Goal: Task Accomplishment & Management: Complete application form

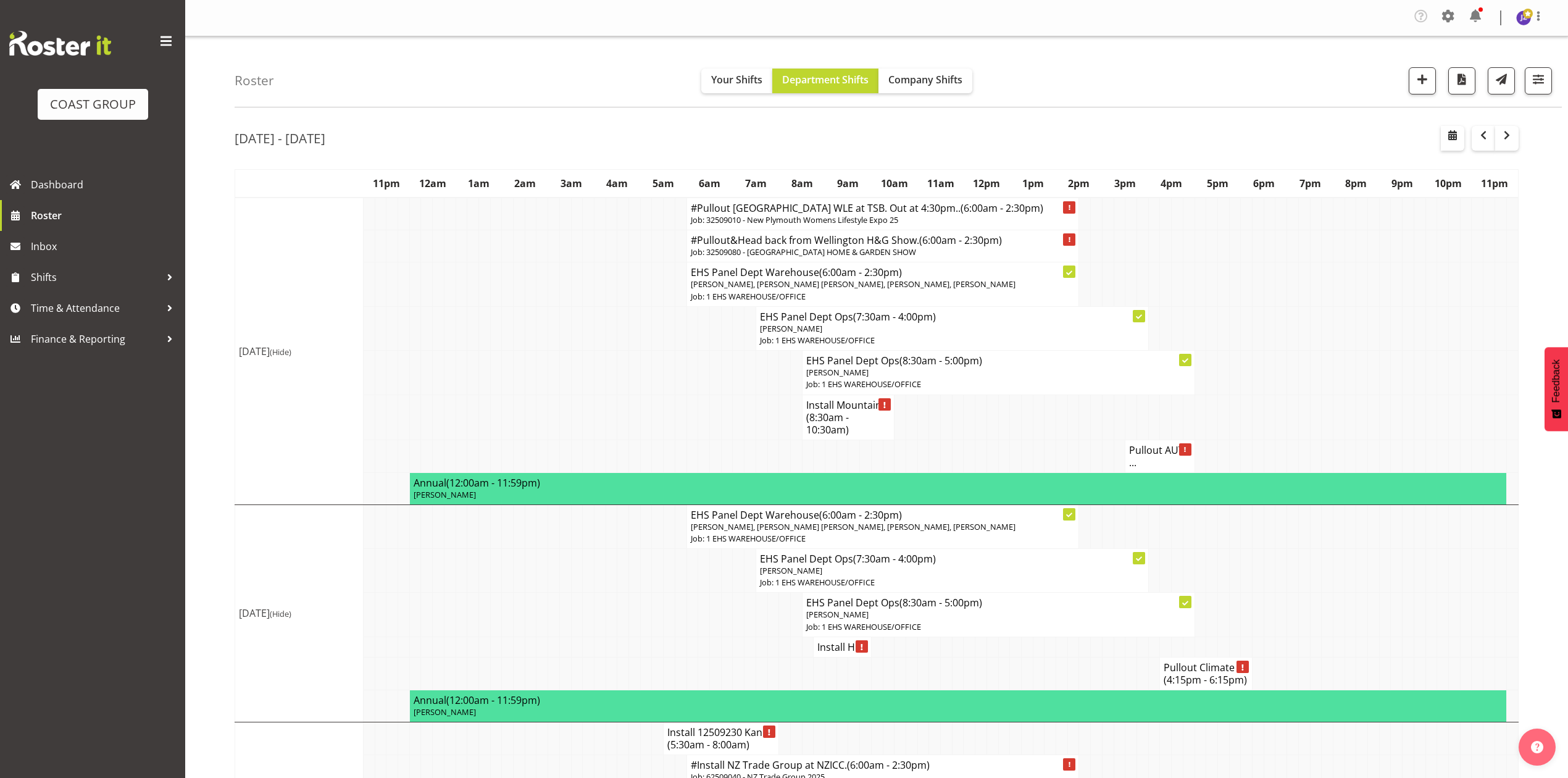
click at [1471, 132] on button "button" at bounding box center [1483, 138] width 23 height 25
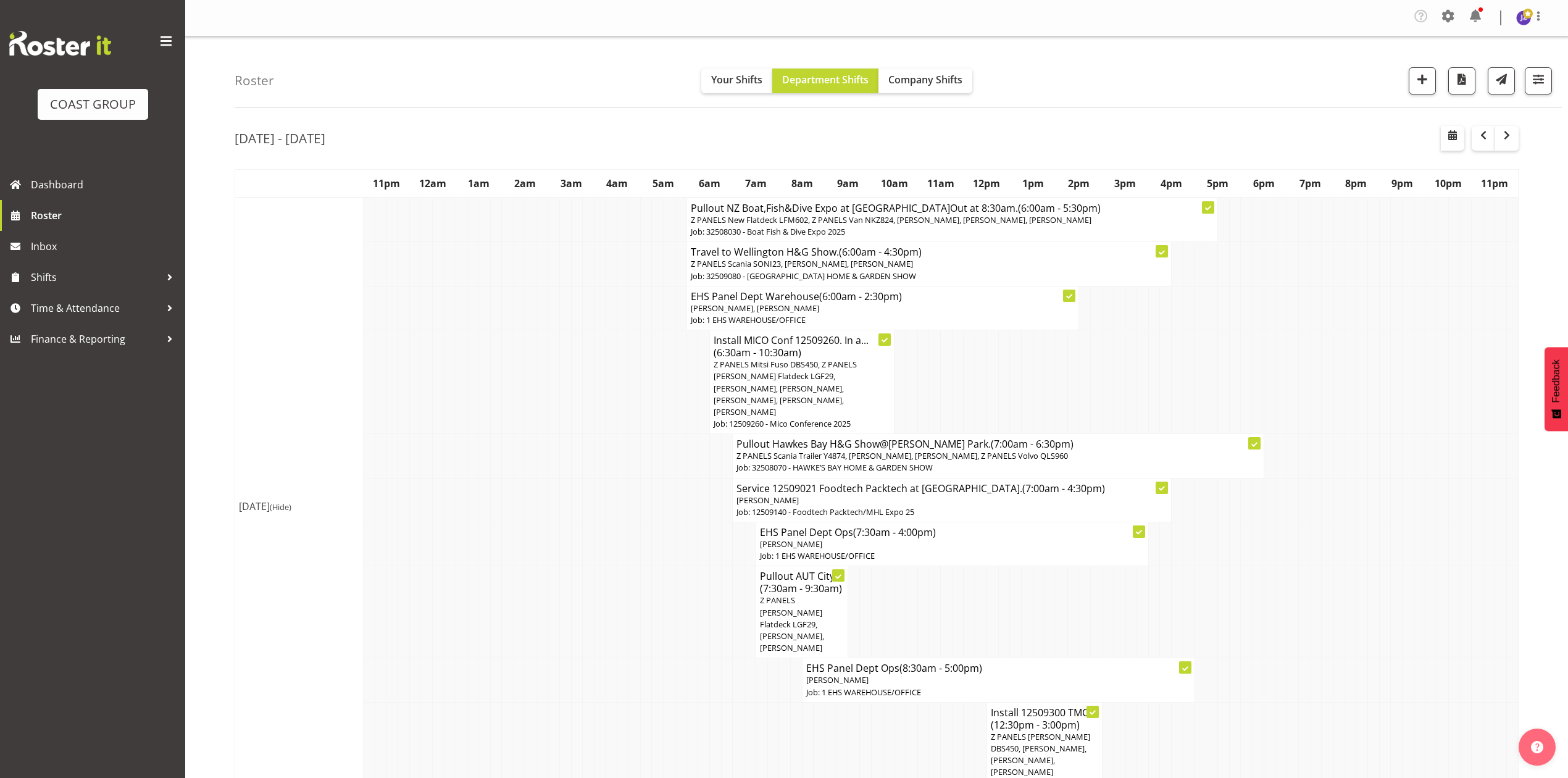
click at [1132, 339] on td at bounding box center [1131, 382] width 12 height 104
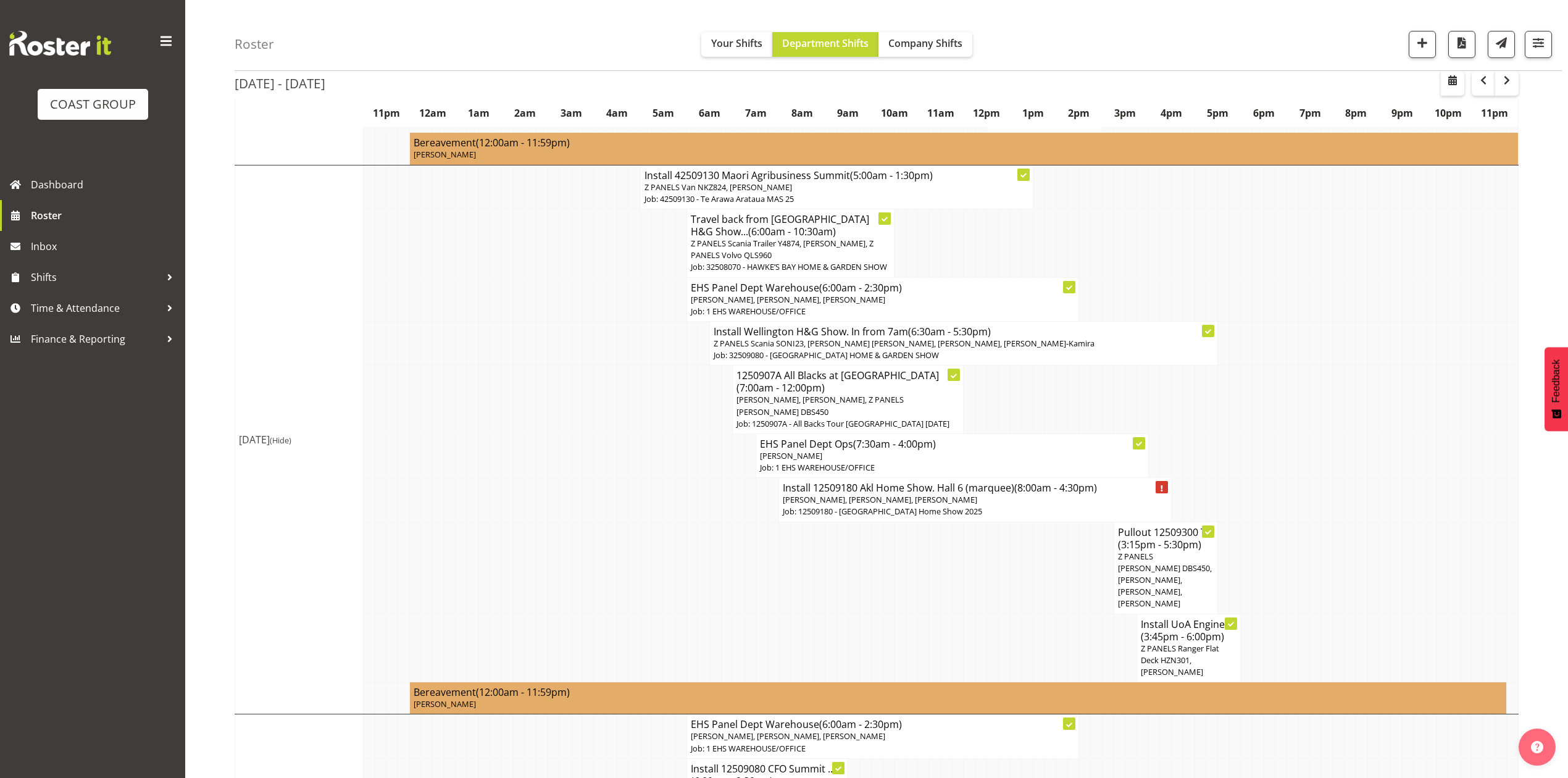
scroll to position [494, 0]
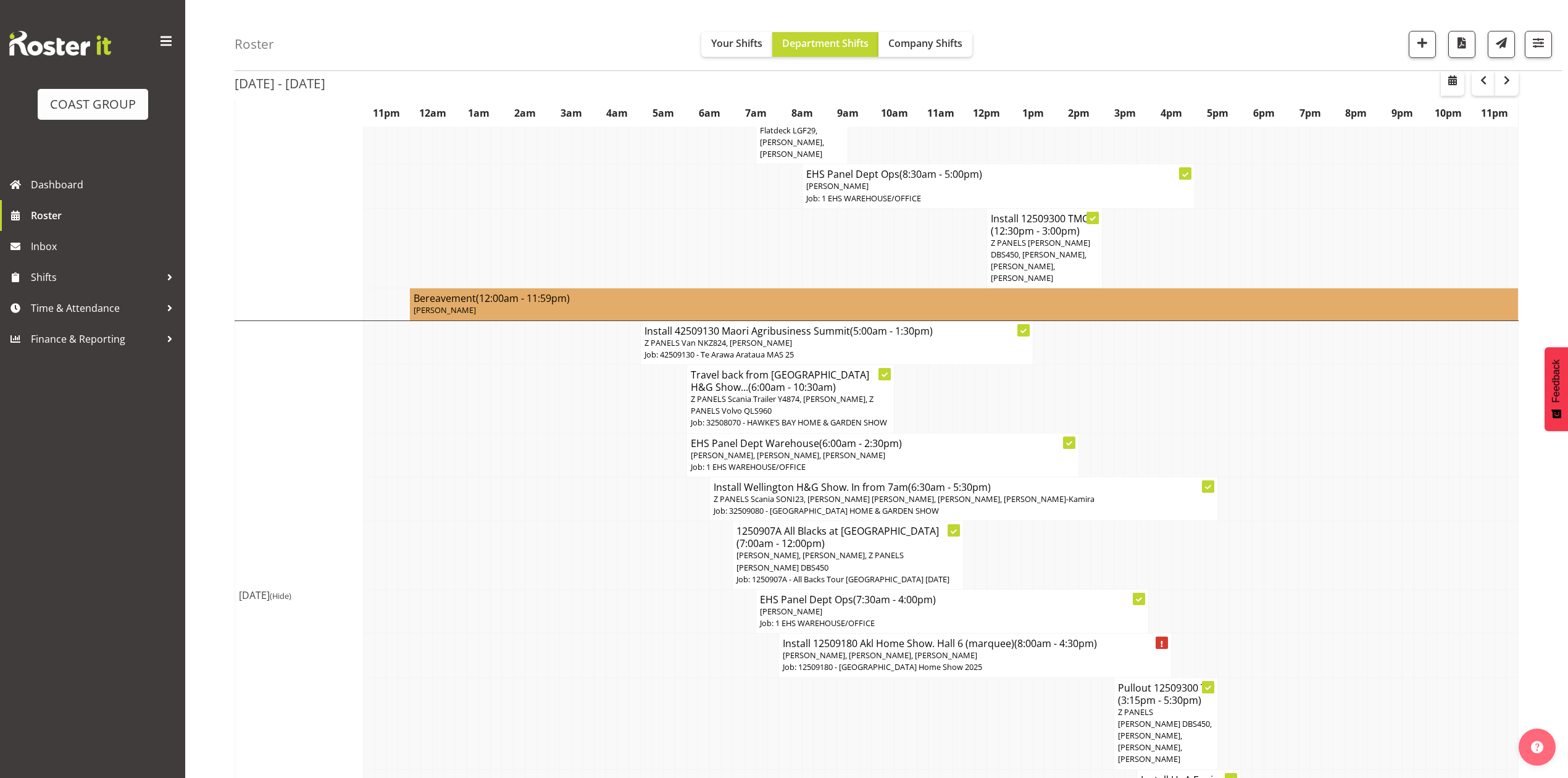
click at [966, 365] on td at bounding box center [970, 399] width 12 height 69
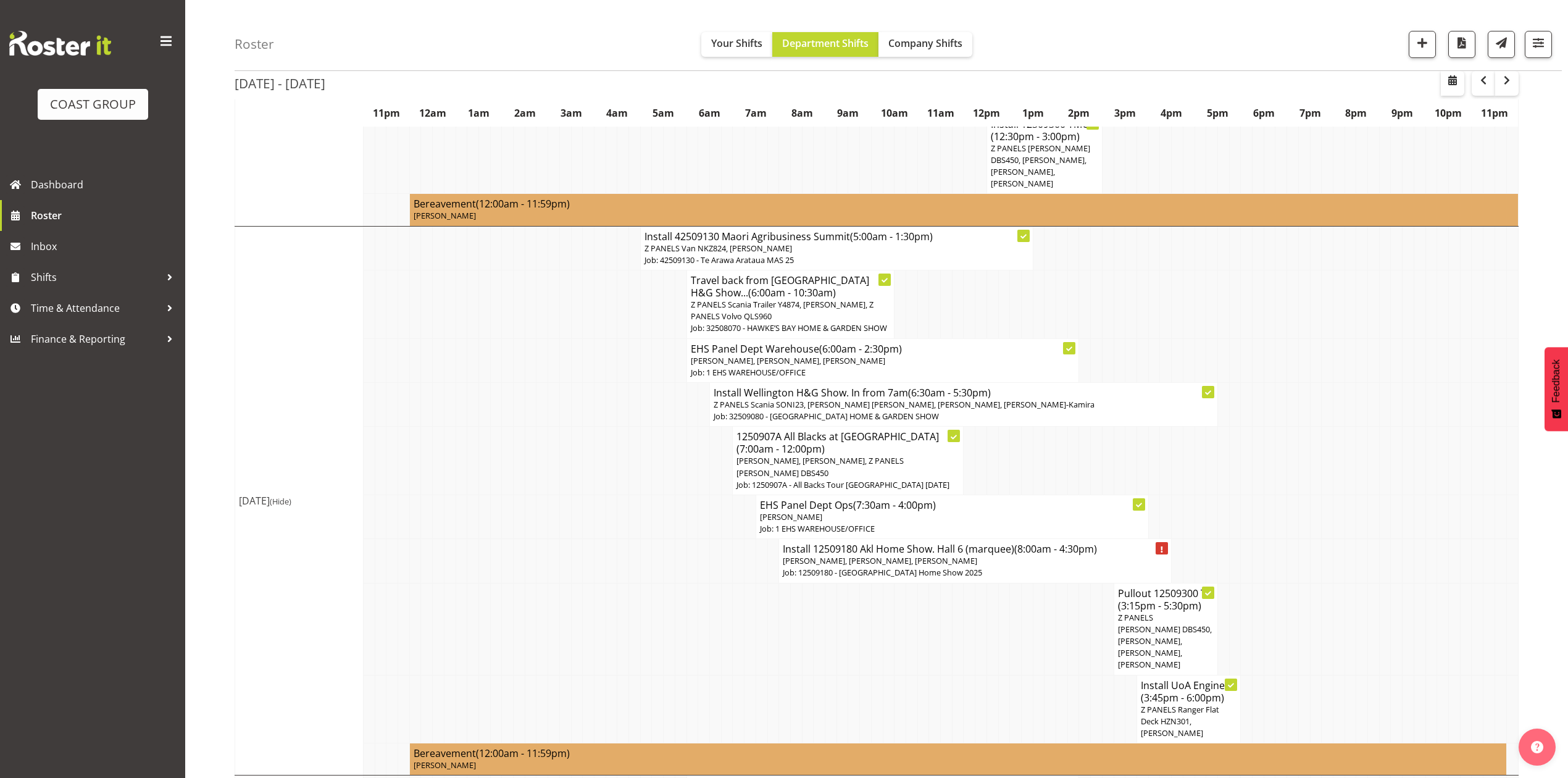
scroll to position [659, 0]
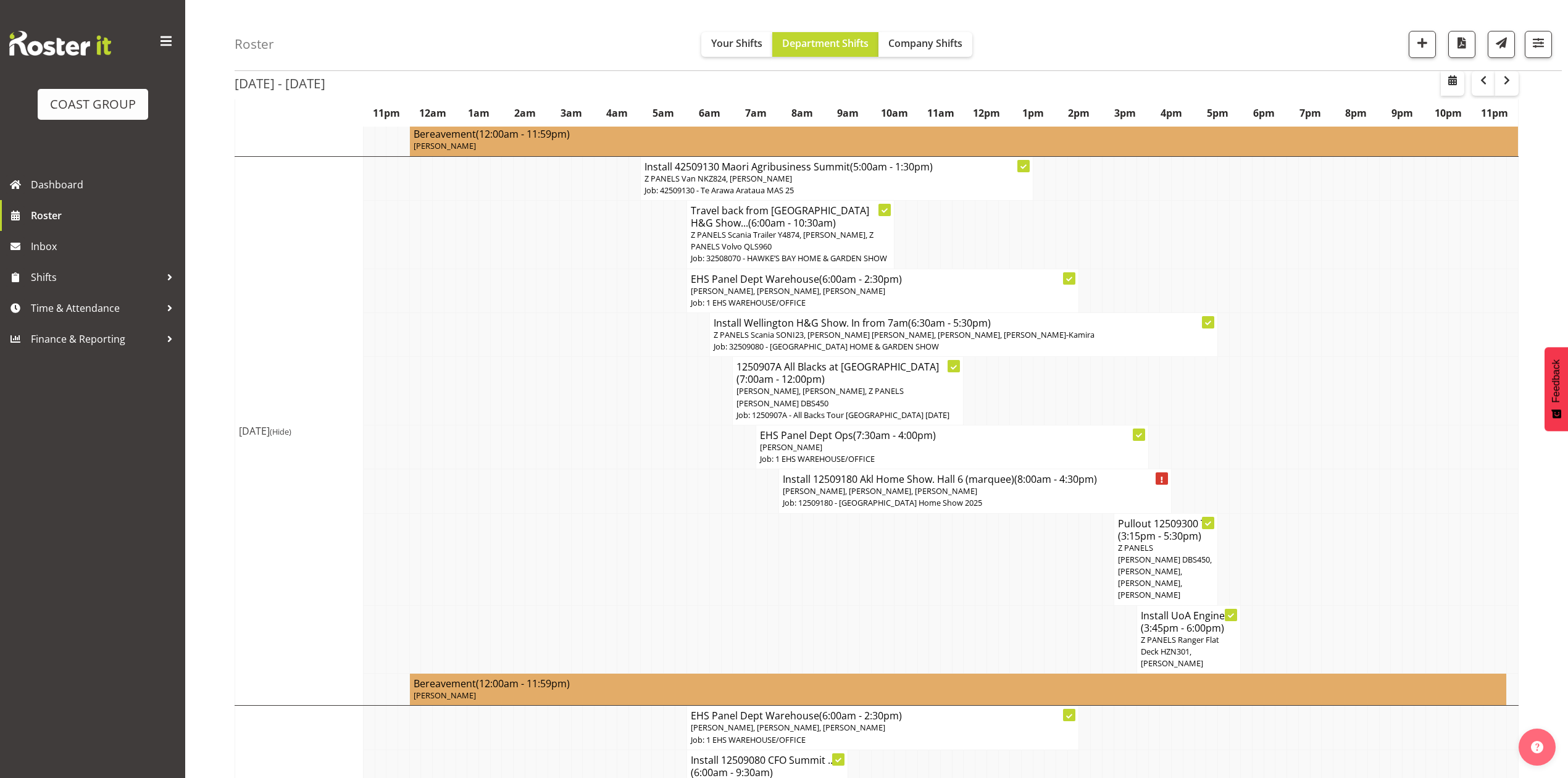
click at [801, 361] on h4 "1250907A All Blacks at Eden Park (7:00am - 12:00pm)" at bounding box center [847, 373] width 223 height 25
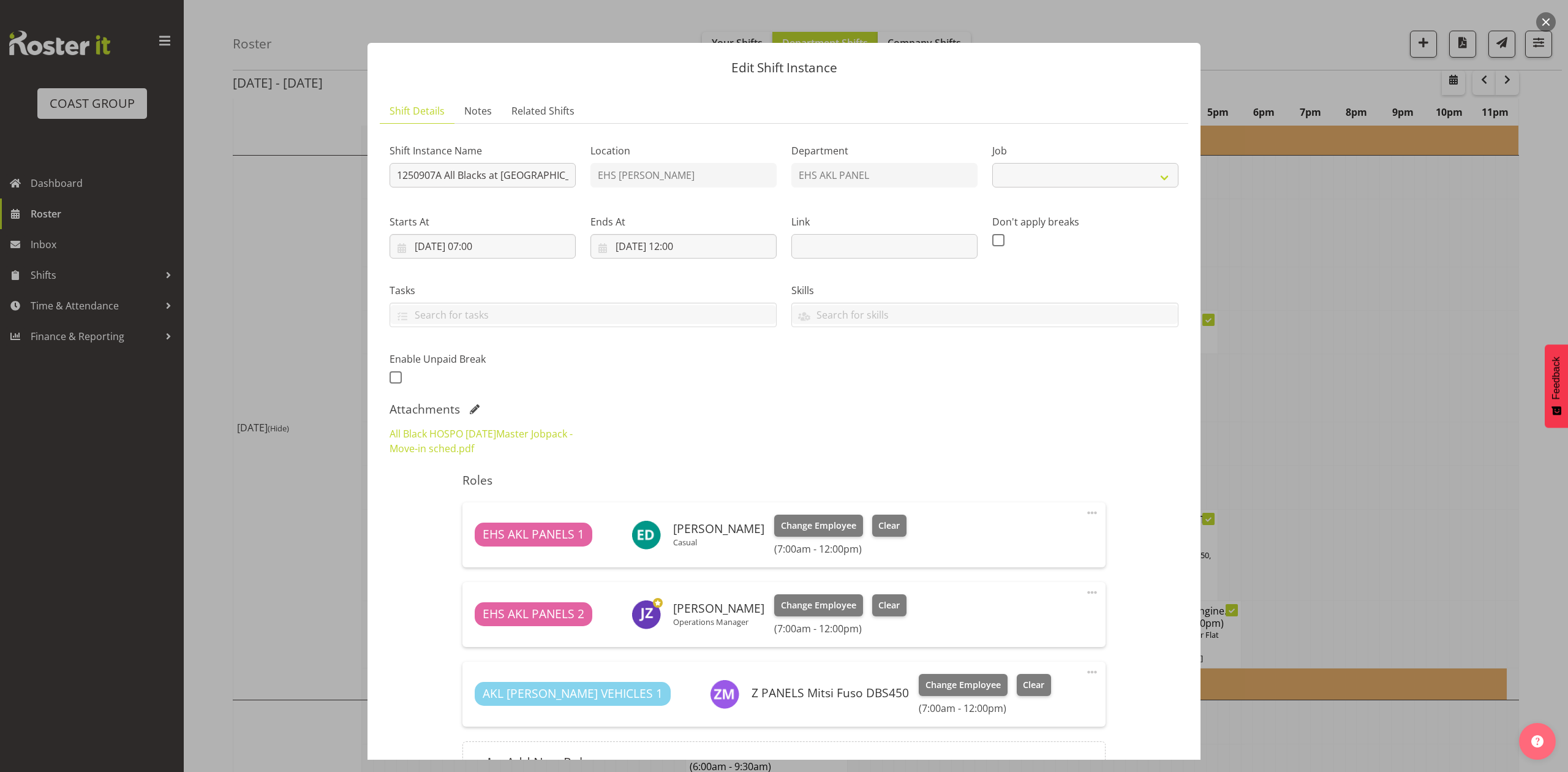
select select "10496"
click at [506, 437] on link "All Black HOSPO 6th Sept 2025Master Jobpack - Move-in sched.pdf" at bounding box center [481, 441] width 183 height 29
click at [85, 304] on div at bounding box center [784, 386] width 1568 height 772
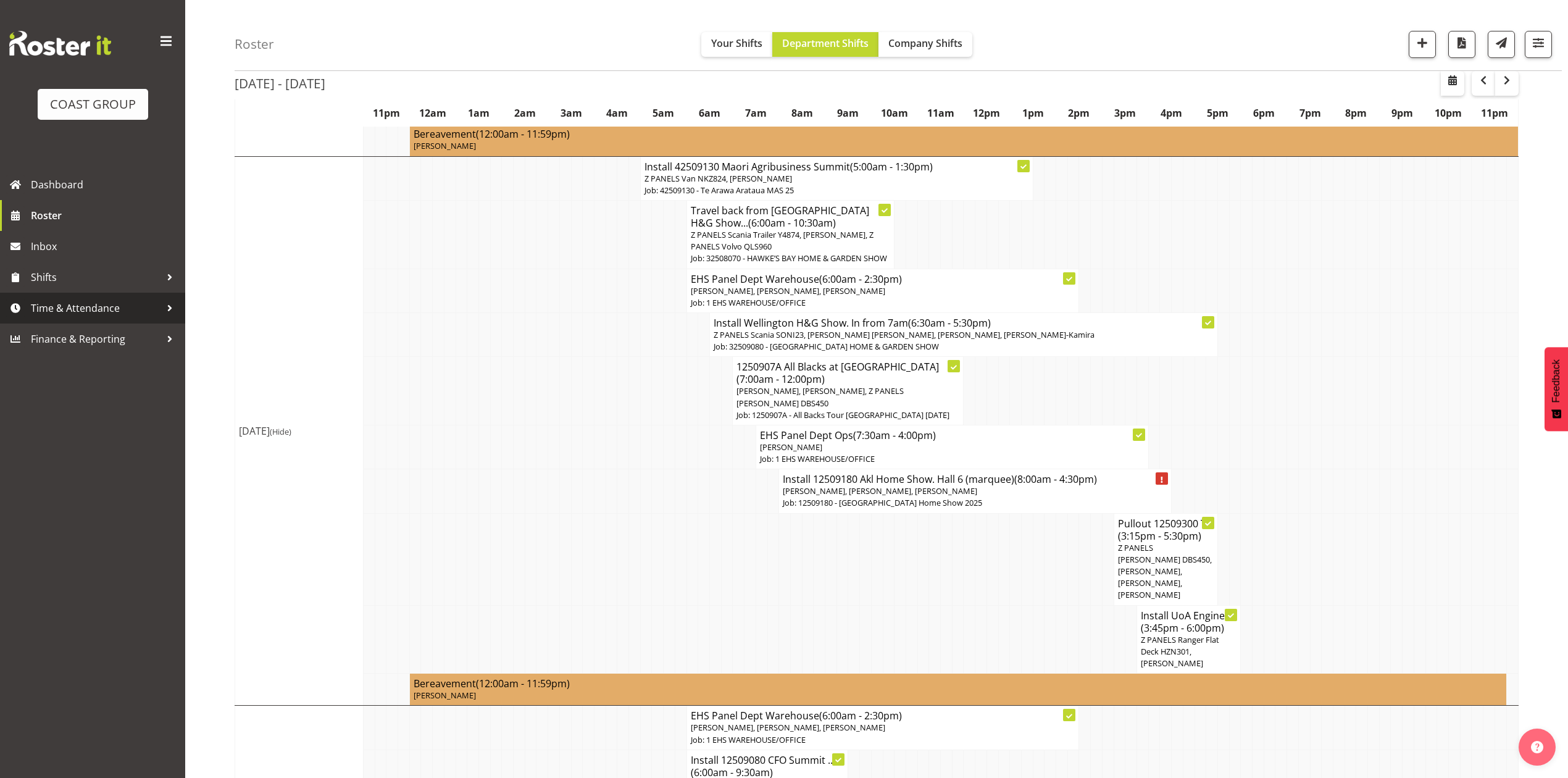
click at [74, 295] on link "Time & Attendance" at bounding box center [92, 308] width 185 height 31
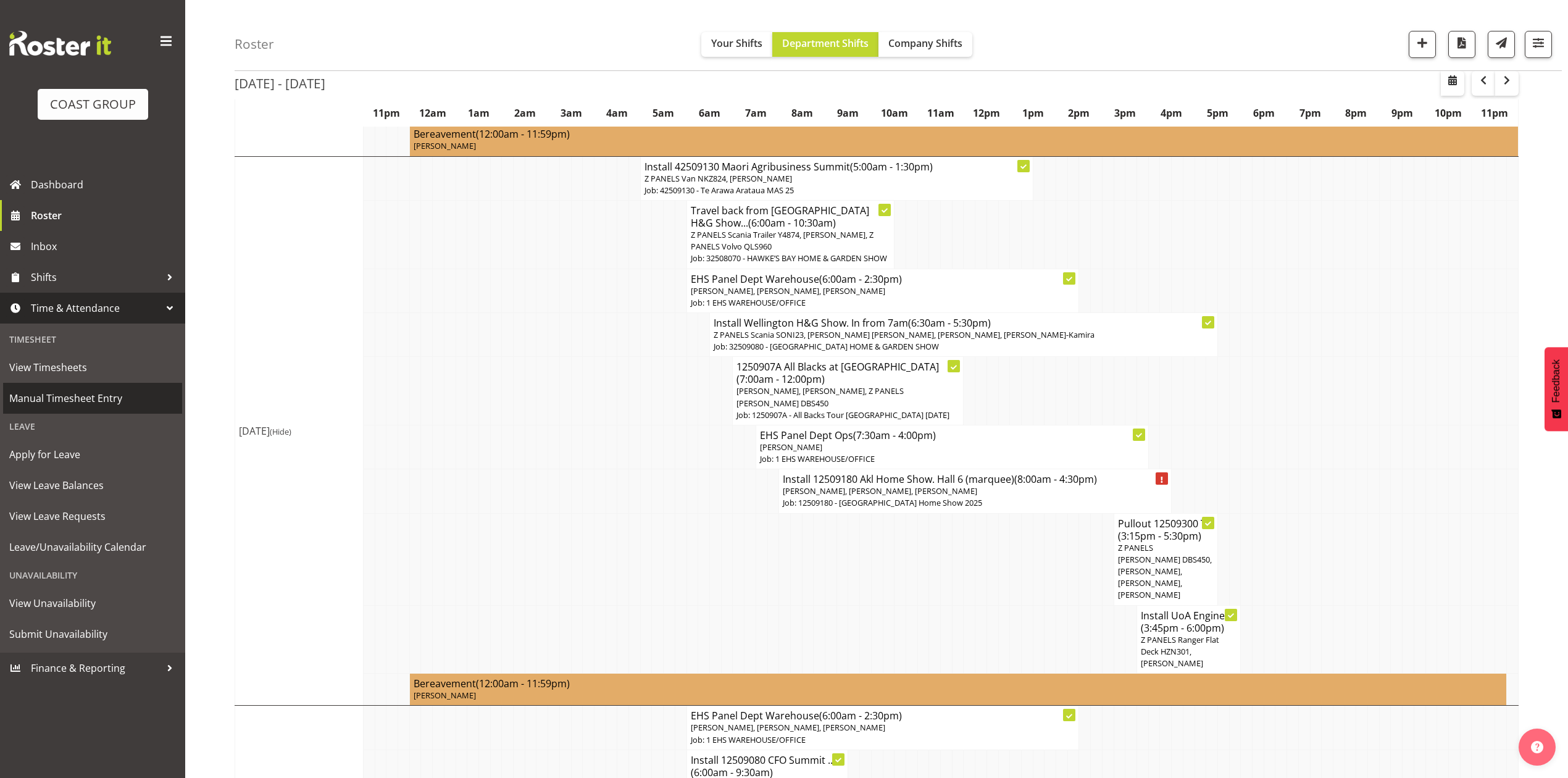
click at [87, 392] on span "Manual Timesheet Entry" at bounding box center [92, 398] width 167 height 19
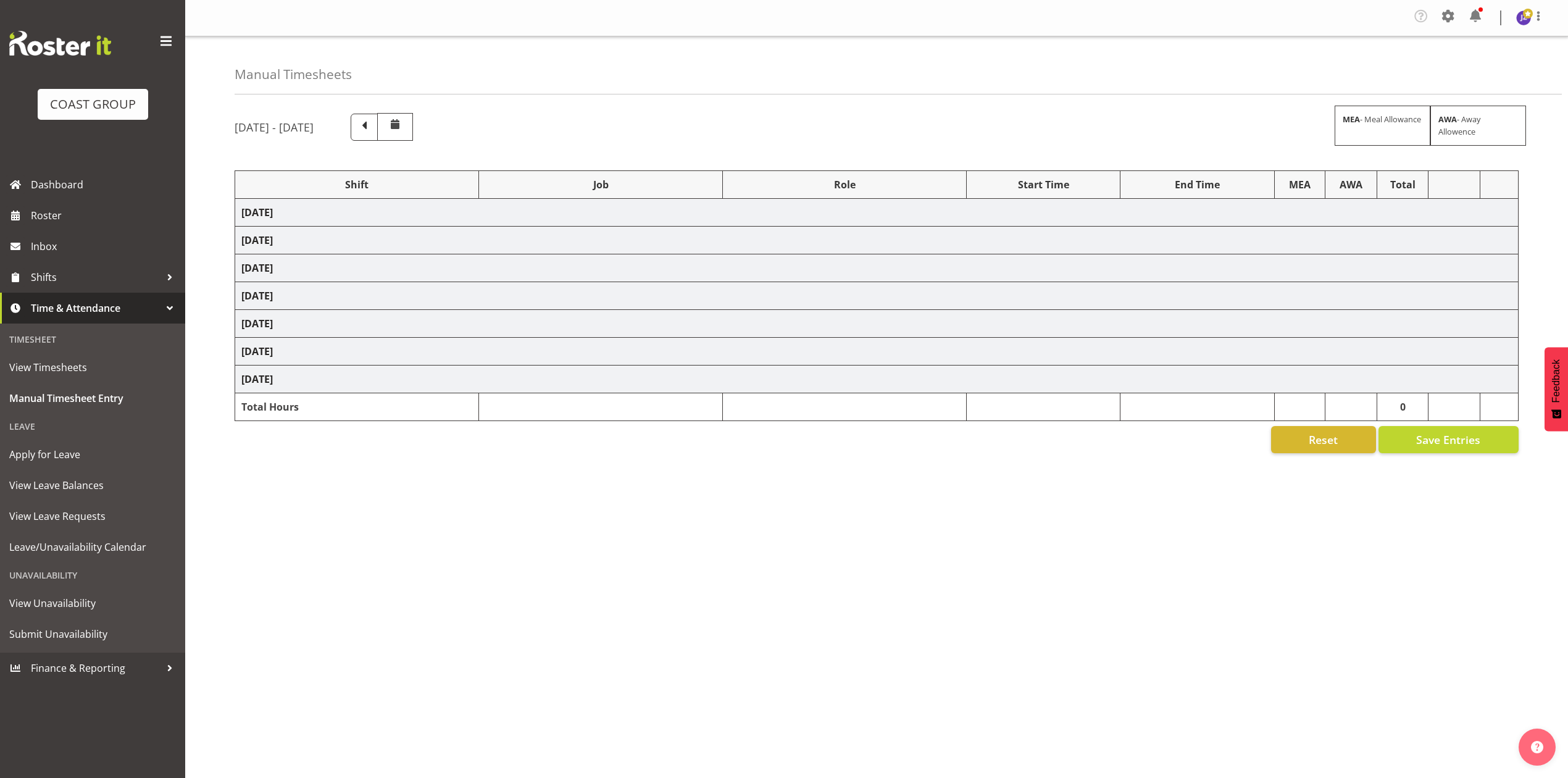
select select "68519"
select select "9198"
select select "78117"
select select "10251"
select select "68034"
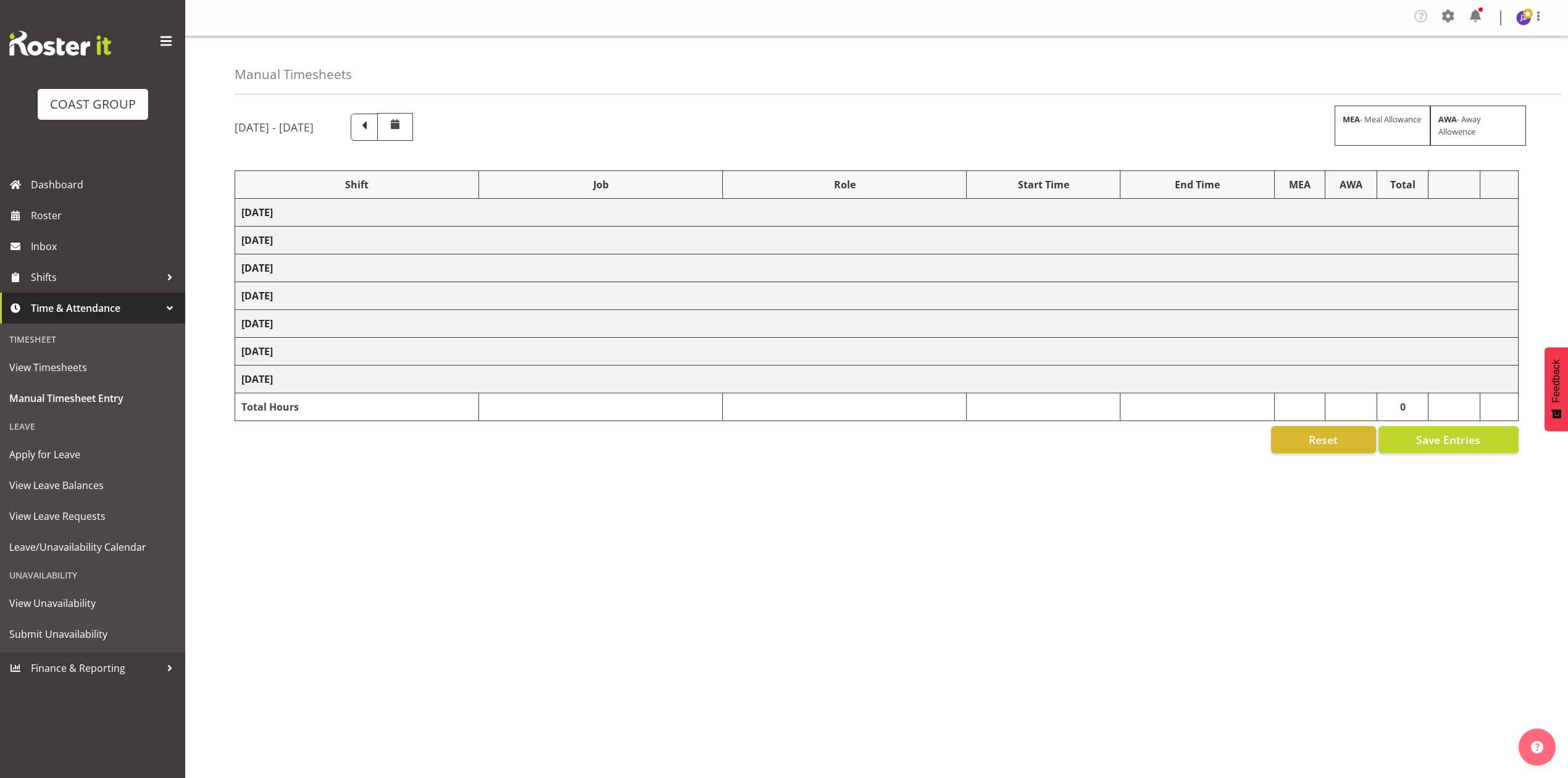
select select "69"
select select "198"
select select "81217"
select select "8652"
select select "80775"
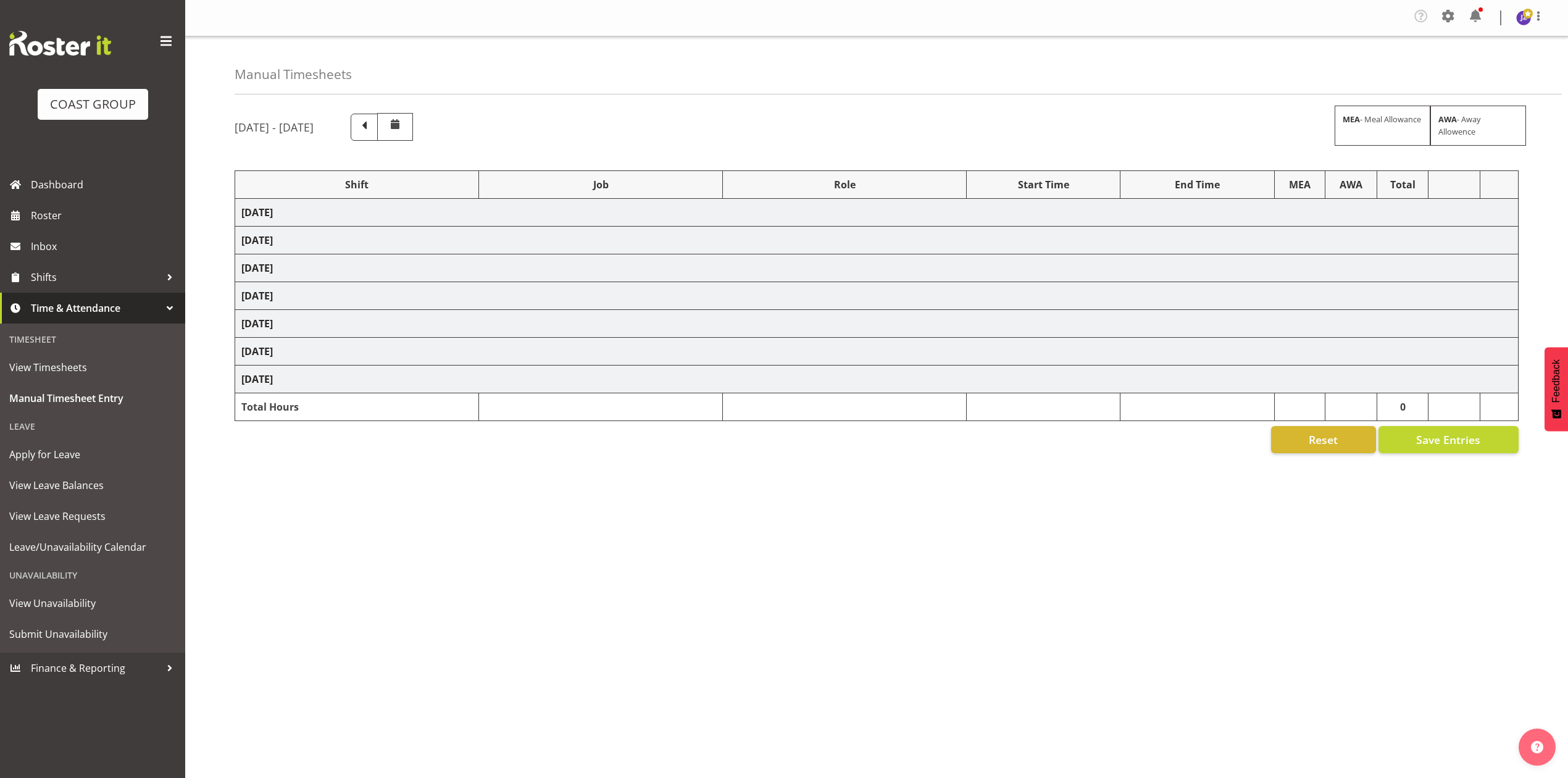
select select "9993"
select select "68034"
select select "69"
select select "198"
select select "79613"
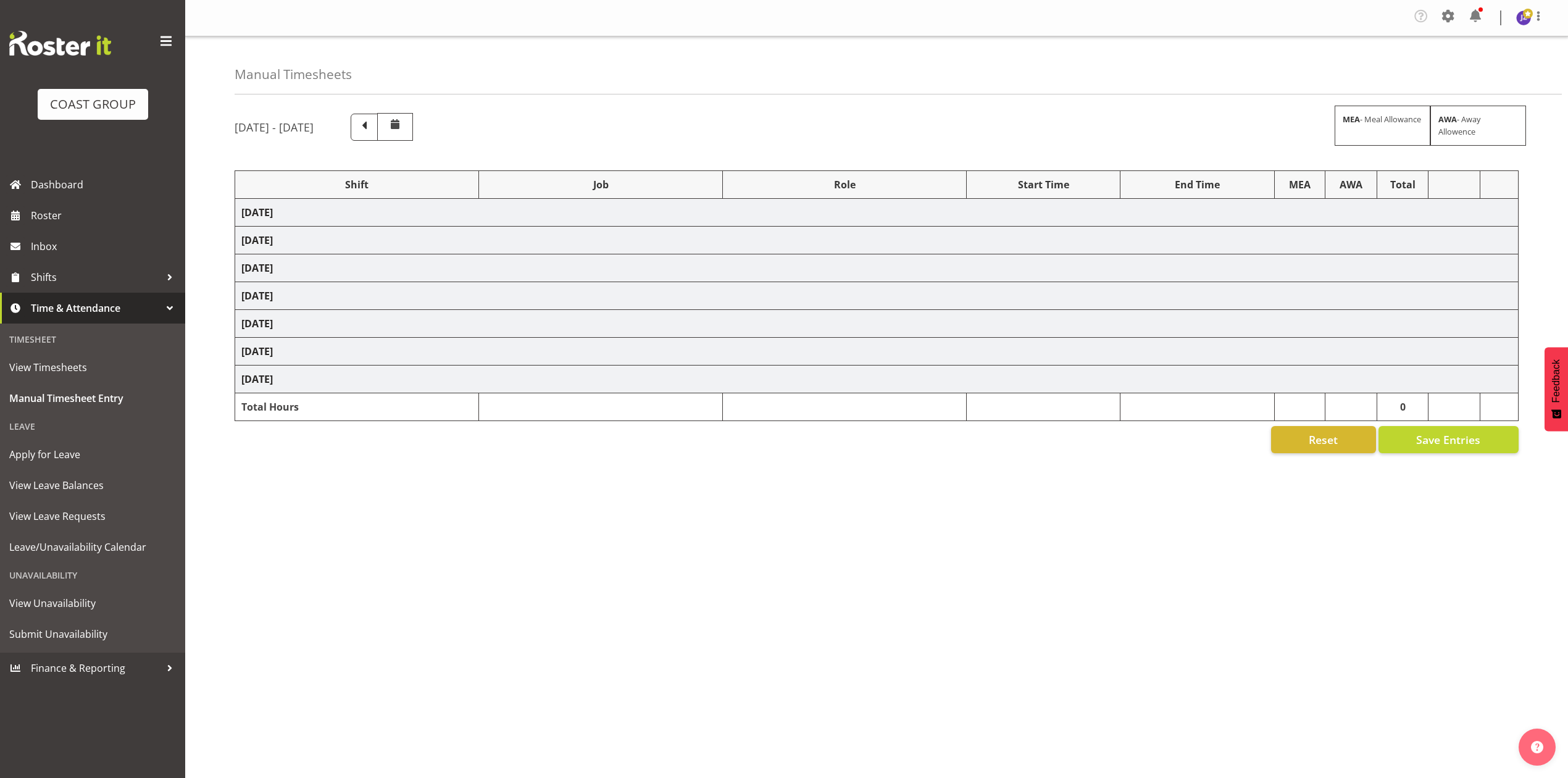
select select "8652"
select select "68034"
select select "69"
select select "198"
select select "68034"
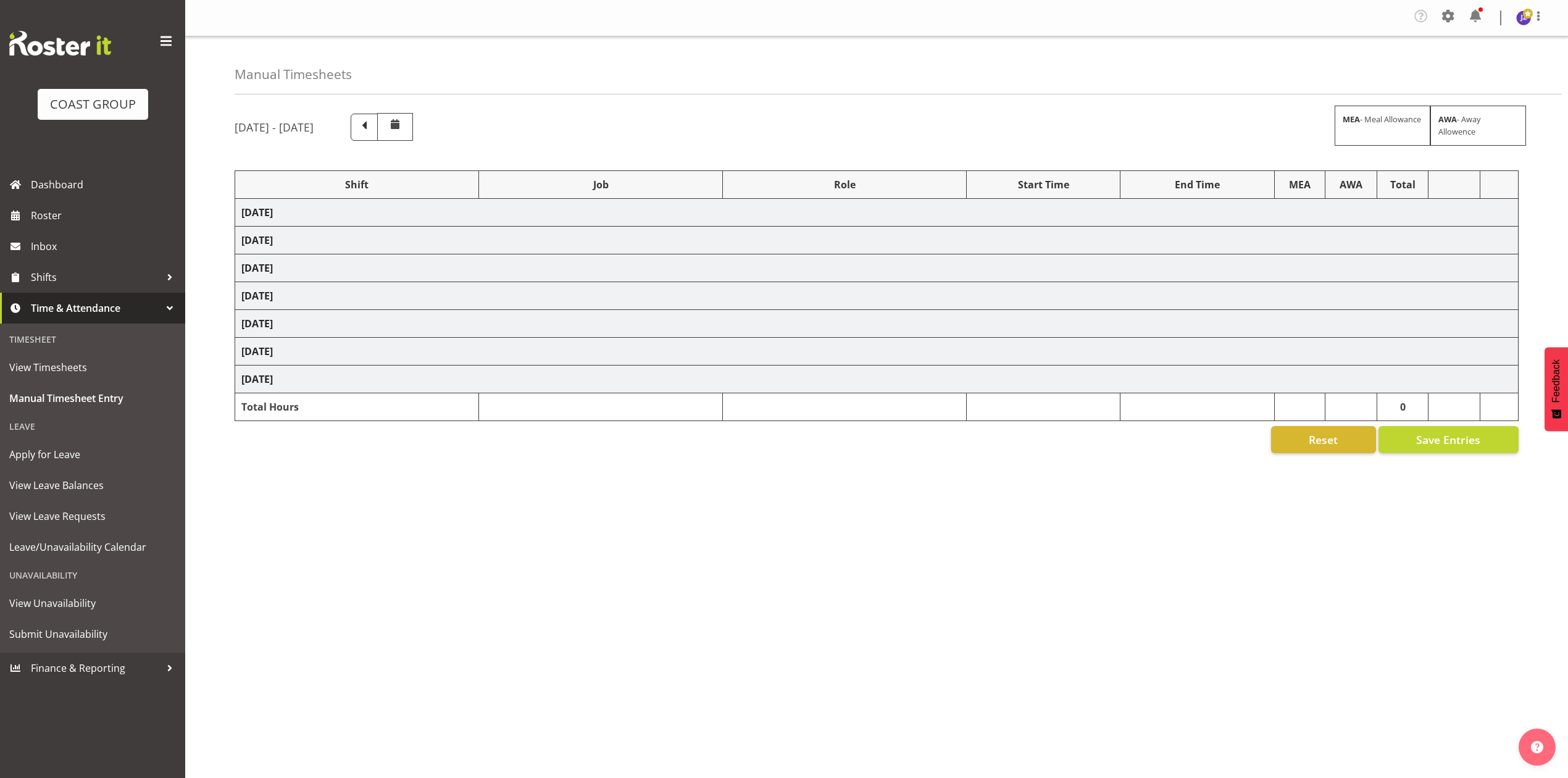
select select "69"
select select "198"
select select "68034"
select select "69"
select select "198"
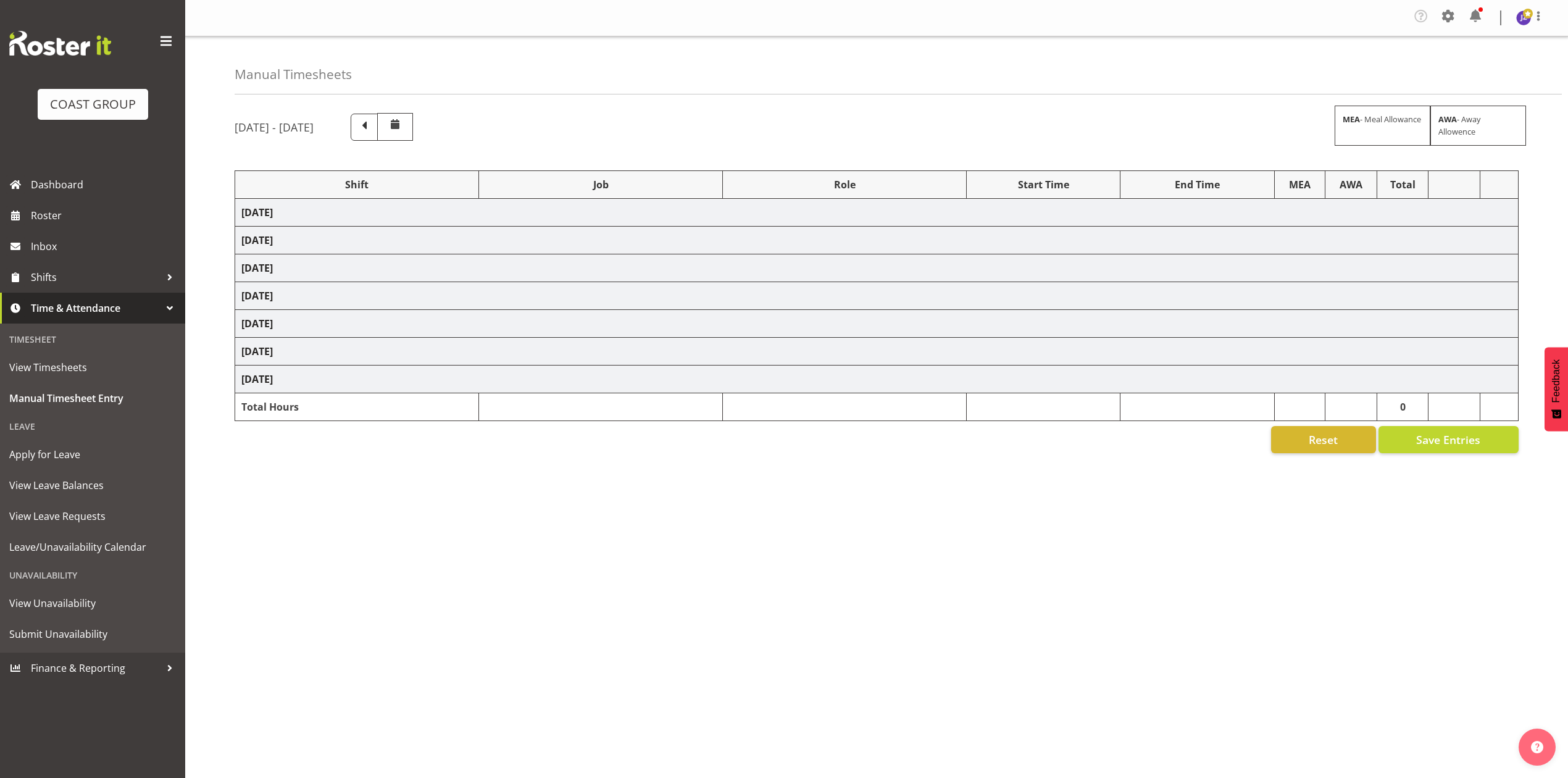
select select "78117"
select select "10251"
select select "80775"
select select "9993"
select select "80775"
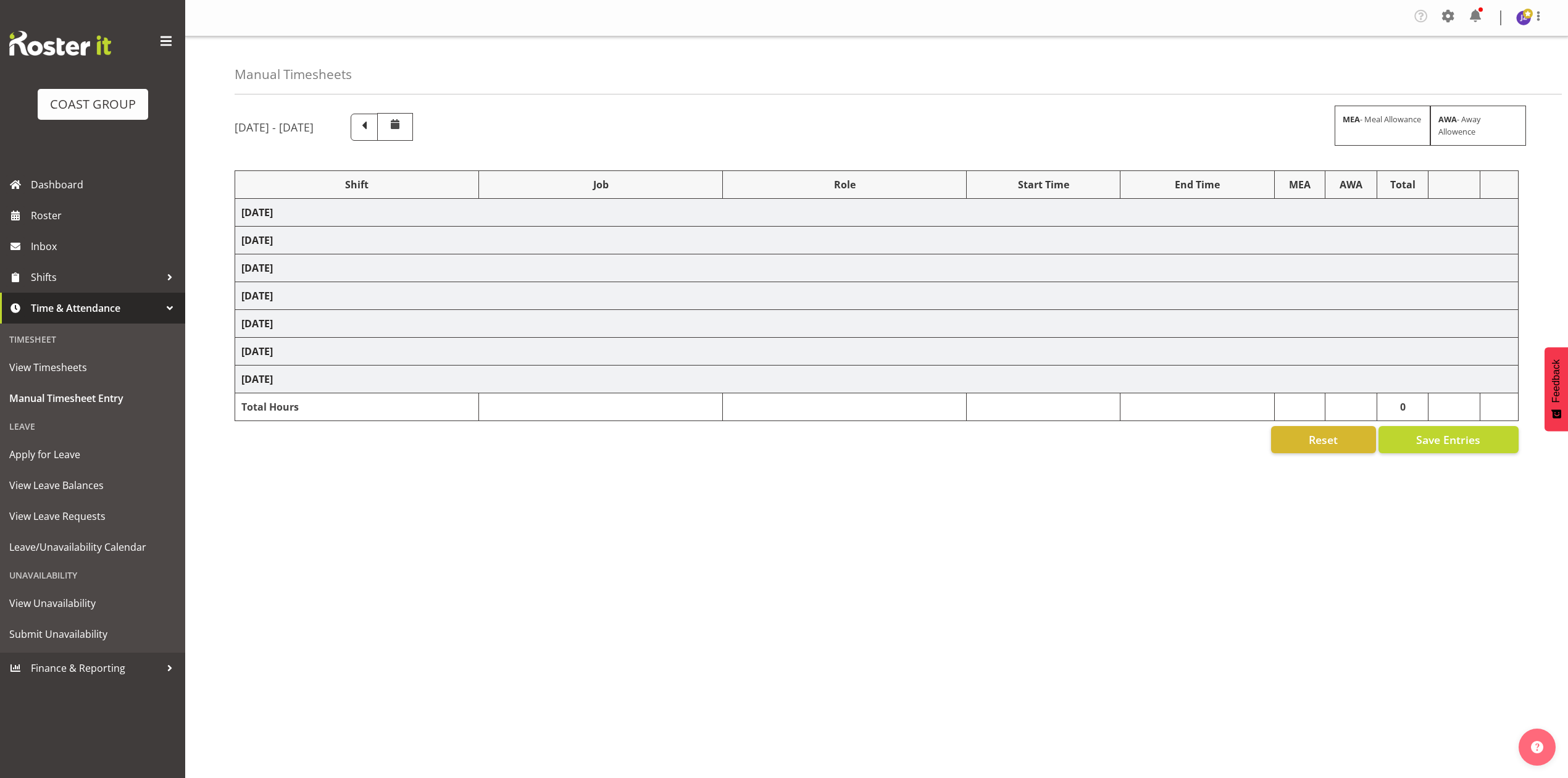
select select "9993"
select select "77523"
select select "8652"
select select "64472"
select select "69"
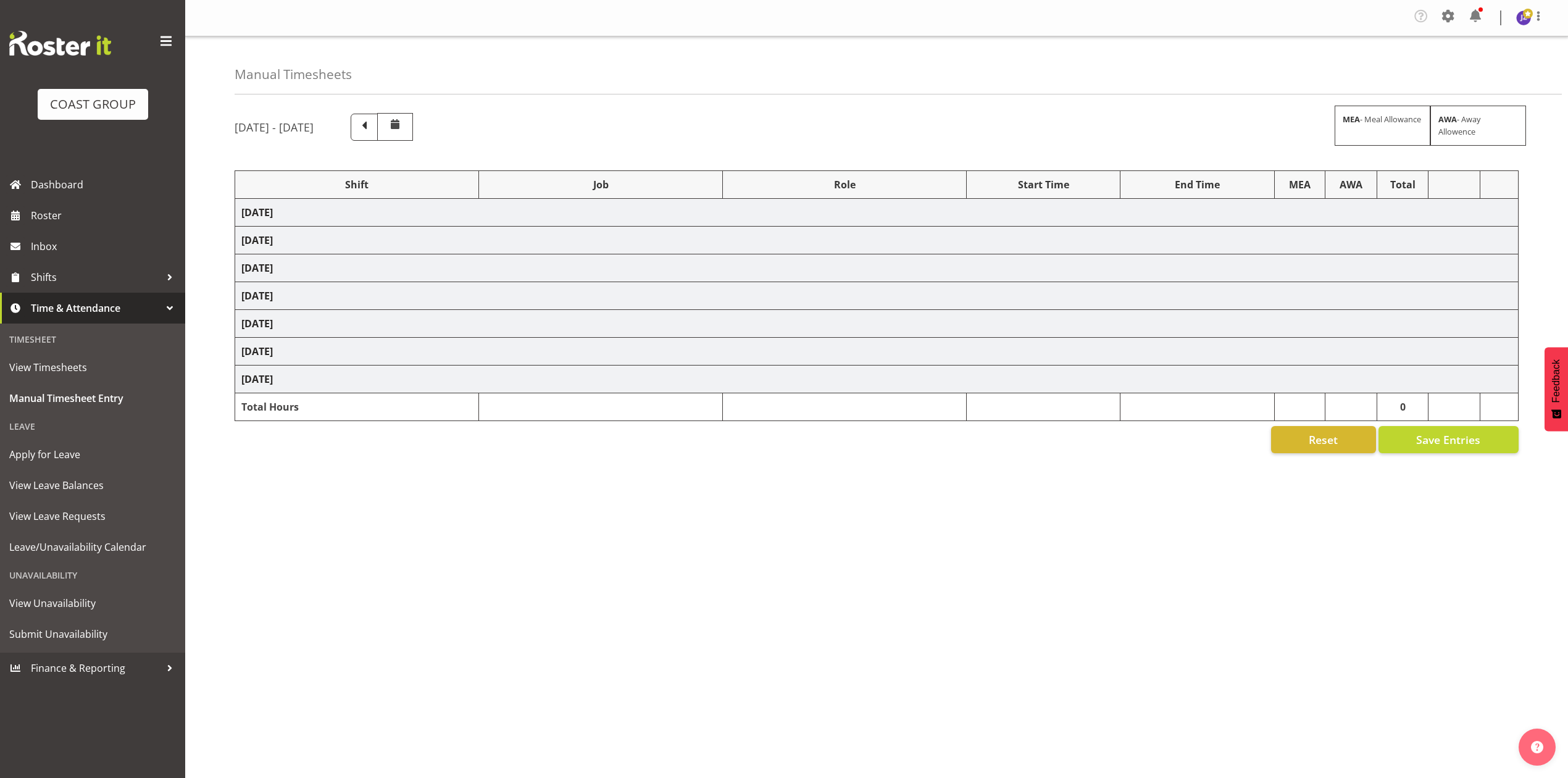
select select "198"
select select "79613"
select select "8652"
select select "80852"
select select "10275"
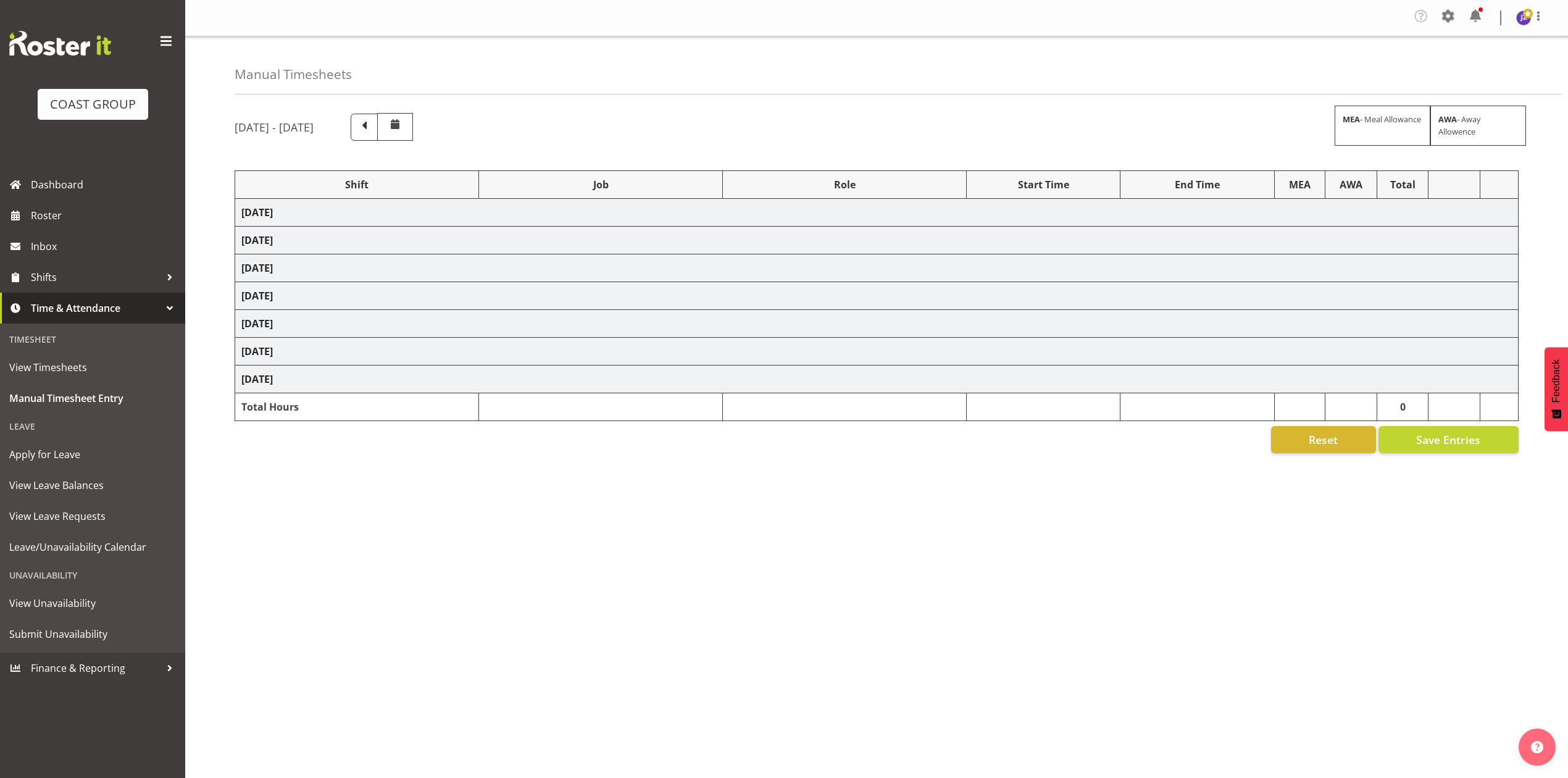
select select "68034"
select select "69"
select select "198"
select select "79211"
select select "10396"
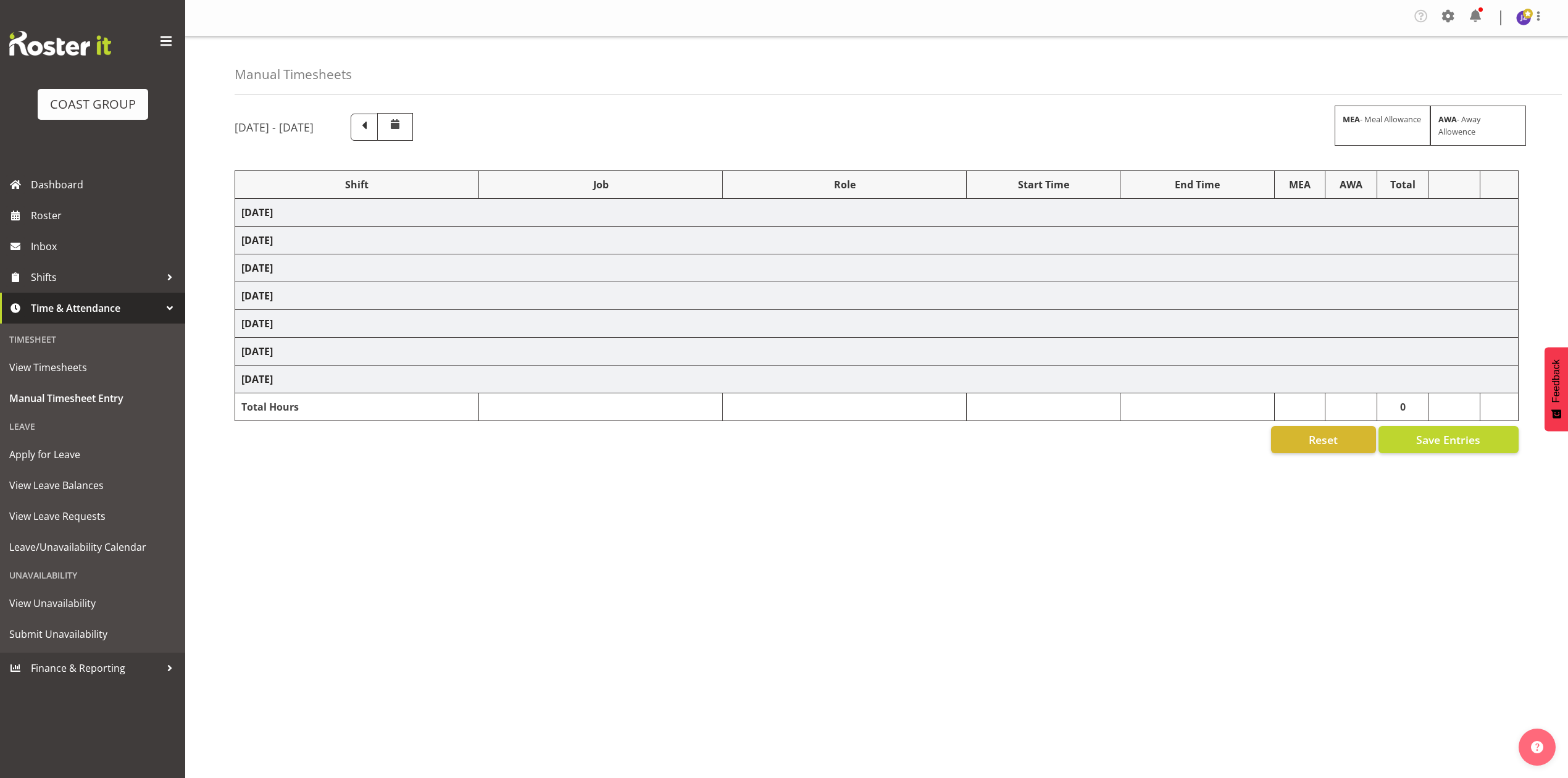
select select "81338"
select select "10496"
select select "68034"
select select "69"
select select "198"
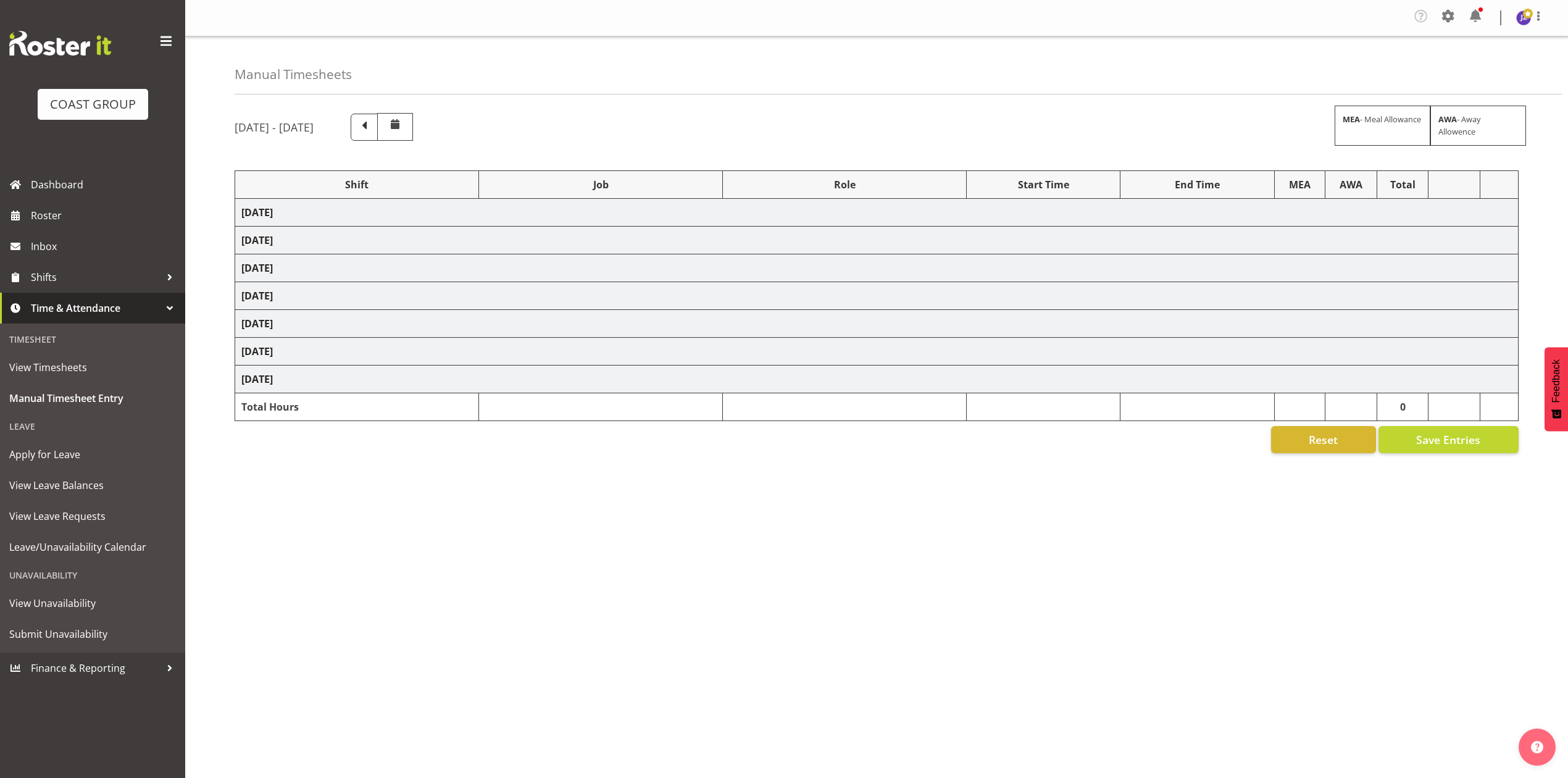
select select "79211"
select select "10396"
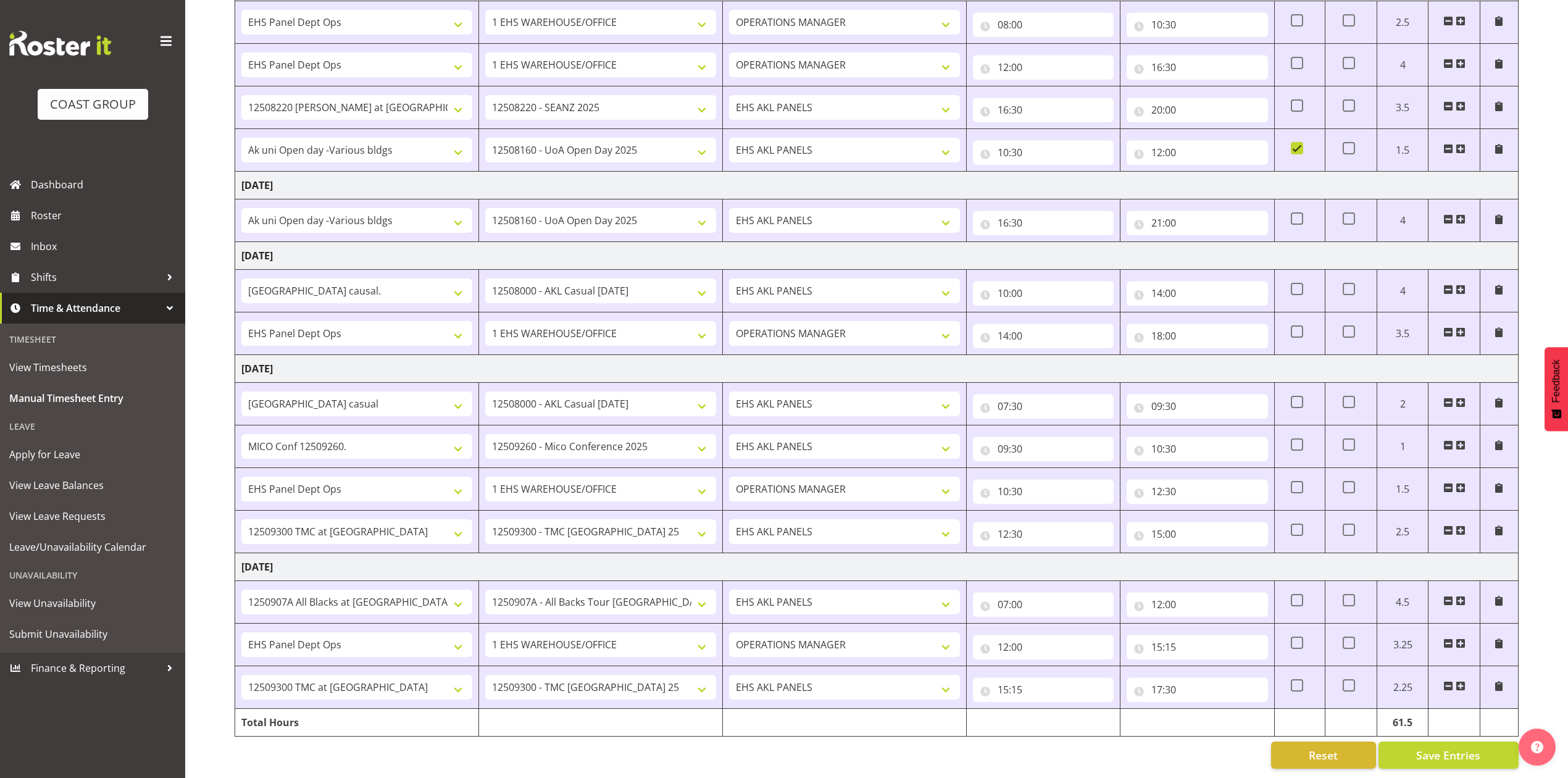
scroll to position [642, 0]
click at [1461, 525] on span at bounding box center [1460, 530] width 10 height 10
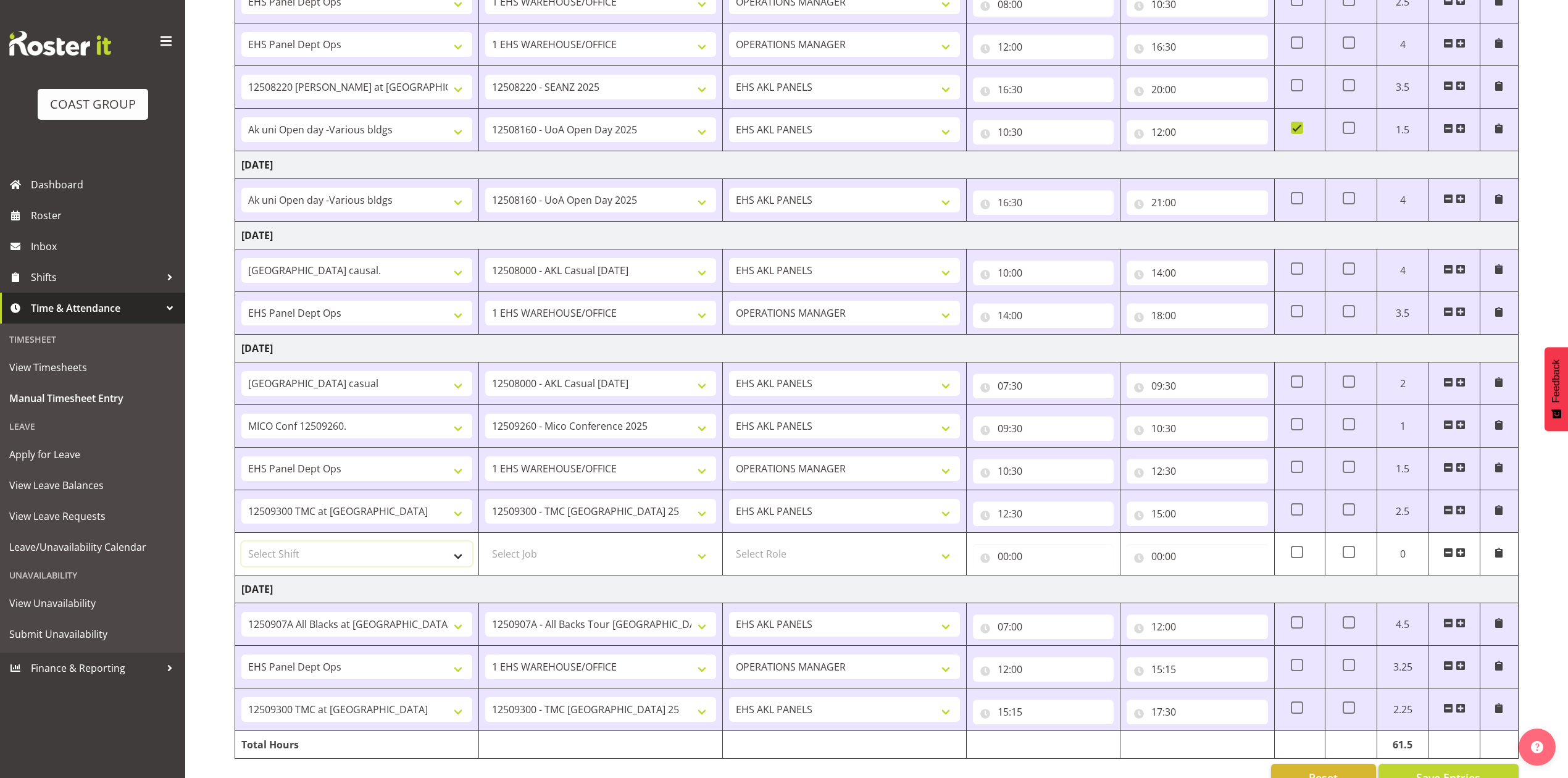
click at [459, 566] on select "Select Shift # Fieldays--Milwaukee. # Install Hutchwilco Boat Show at ASG. #AKL…" at bounding box center [356, 553] width 230 height 25
select select "50787"
click at [241, 548] on select "Select Shift # Fieldays--Milwaukee. # Install Hutchwilco Boat Show at ASG. #AKL…" at bounding box center [356, 553] width 230 height 25
click at [702, 558] on select "Select Job 1 Carlton Events 1 Carlton Hamilton 1 Carlton Wellington 1 EHS WAREH…" at bounding box center [600, 553] width 230 height 25
select select "69"
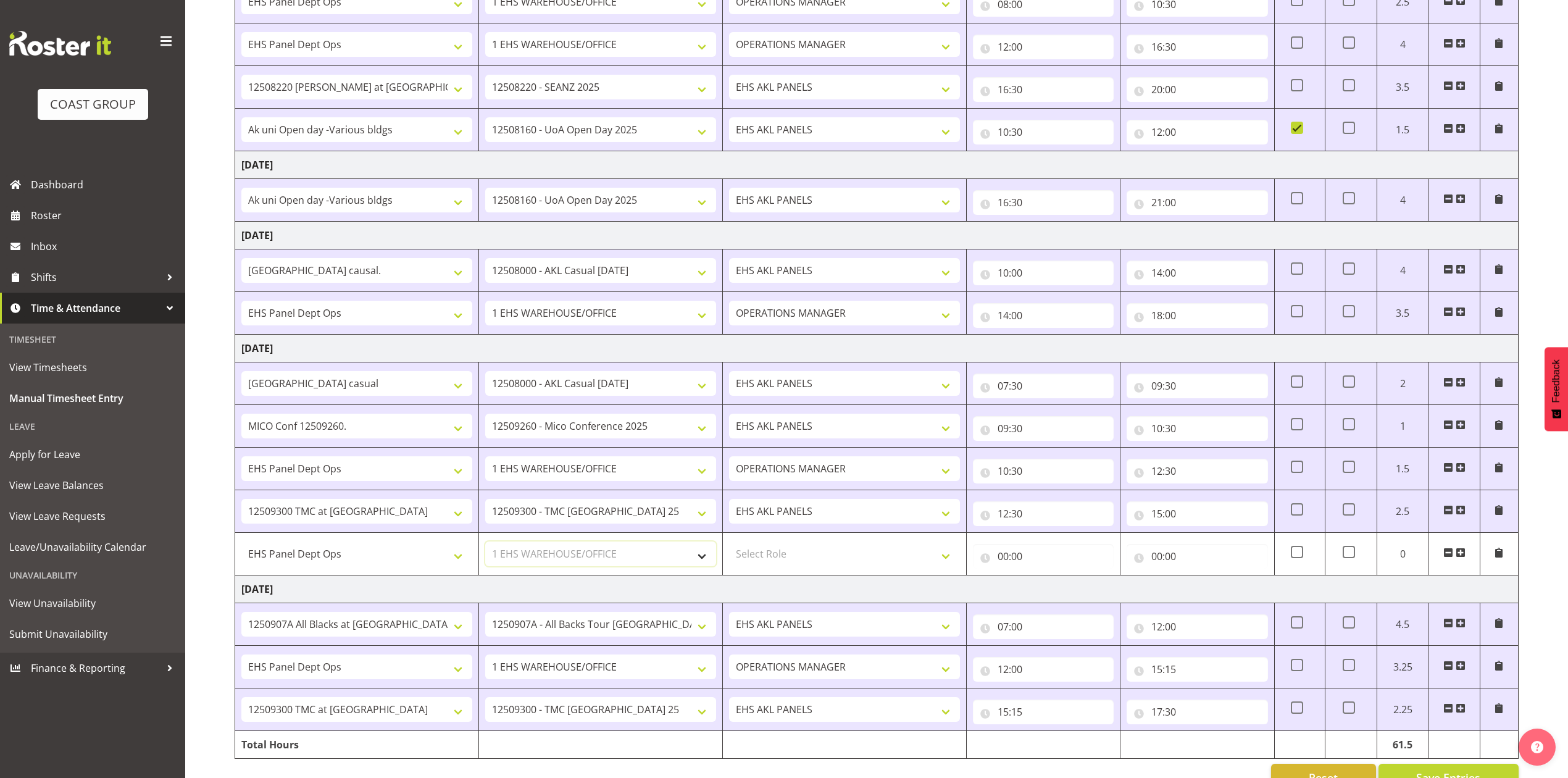
click at [485, 548] on select "Select Job 1 Carlton Events 1 Carlton Hamilton 1 Carlton Wellington 1 EHS WAREH…" at bounding box center [600, 553] width 230 height 25
click at [932, 519] on select "EHS AKL PANELS OPERATIONS MANAGER" at bounding box center [844, 511] width 230 height 25
select select "198"
click at [729, 506] on select "EHS AKL PANELS OPERATIONS MANAGER" at bounding box center [844, 511] width 230 height 25
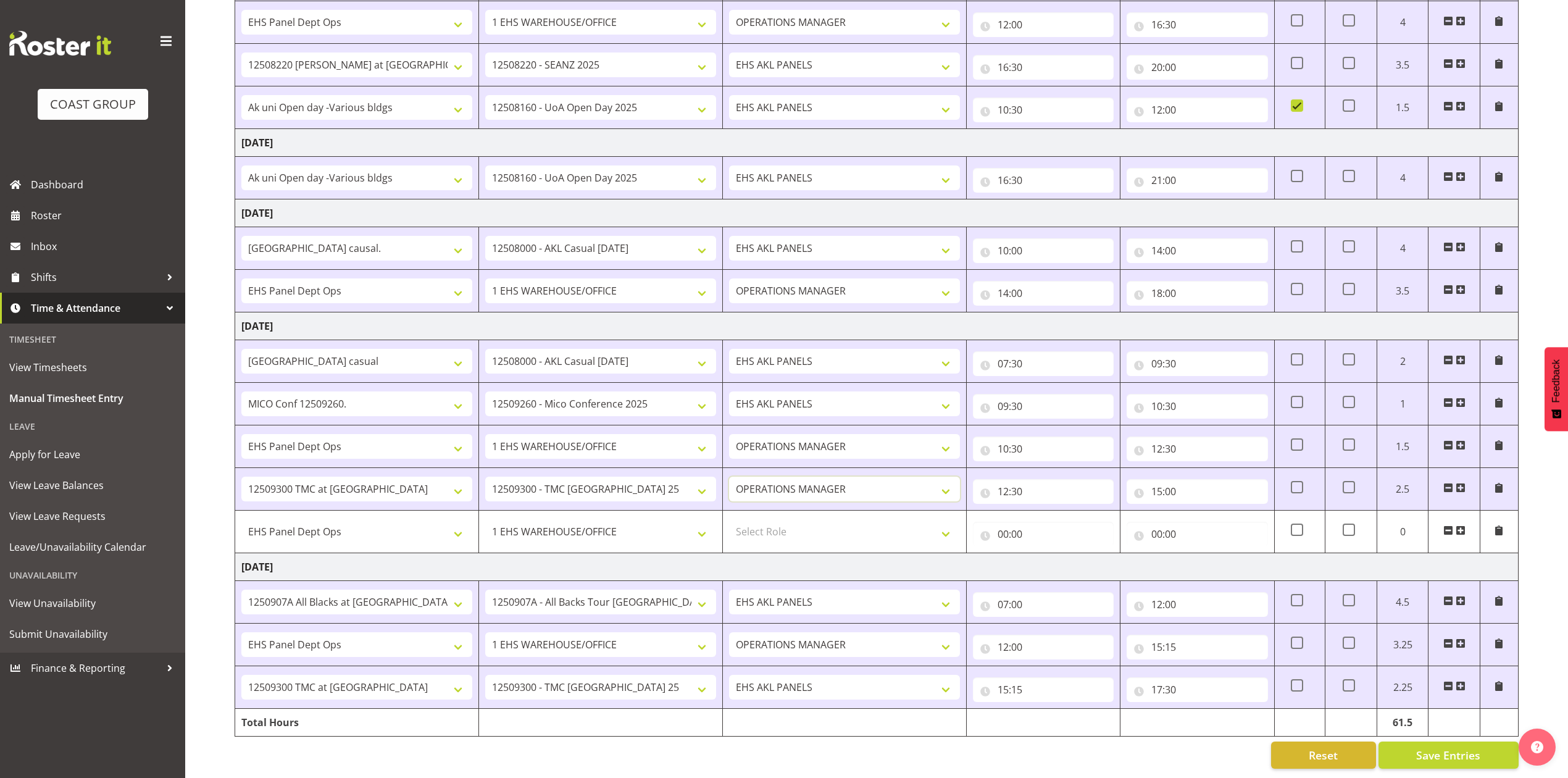
scroll to position [685, 0]
click at [52, 225] on span "Roster" at bounding box center [105, 215] width 148 height 19
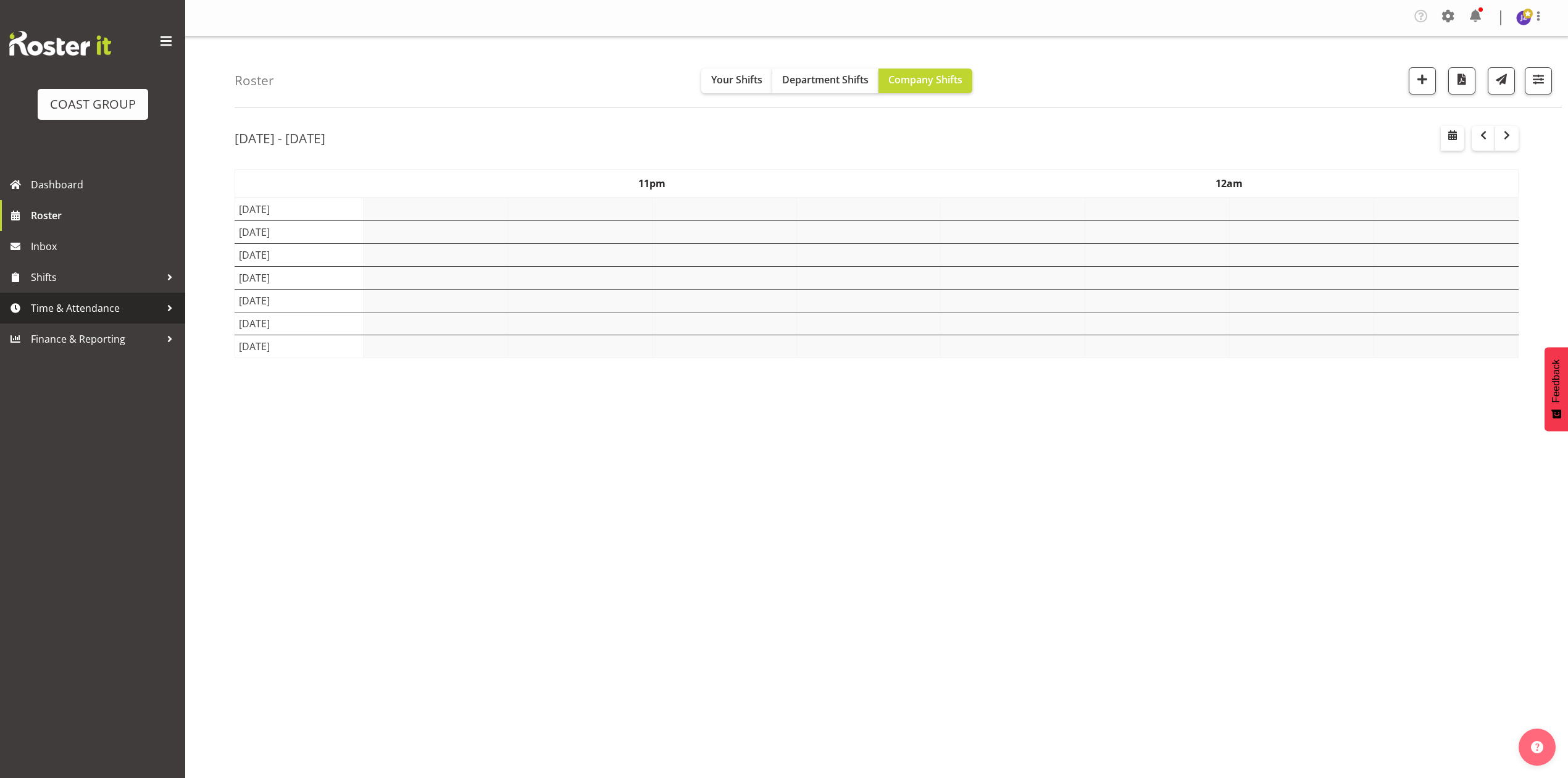
click at [88, 308] on span "Time & Attendance" at bounding box center [96, 308] width 130 height 19
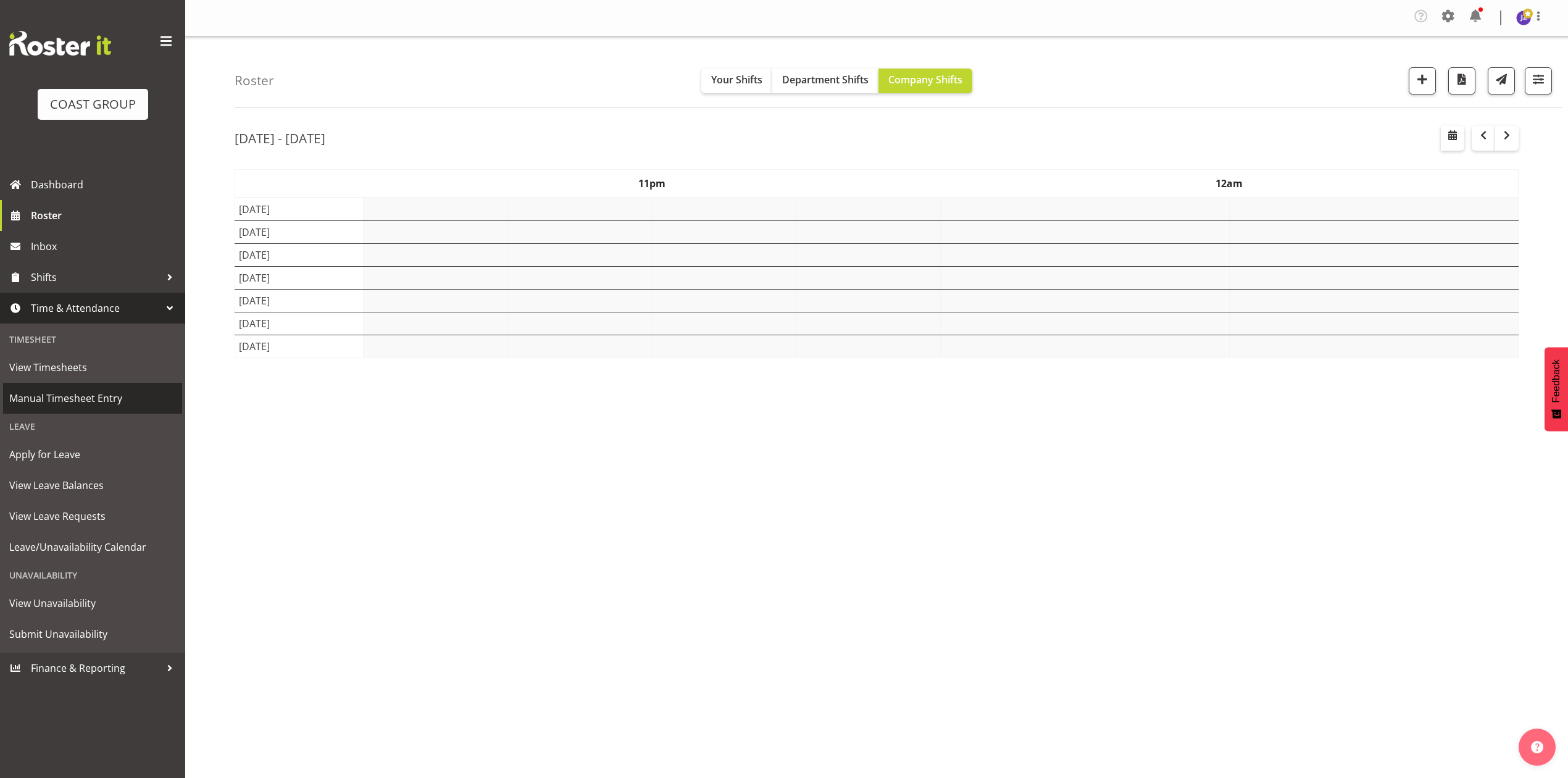
click at [97, 390] on span "Manual Timesheet Entry" at bounding box center [92, 398] width 167 height 19
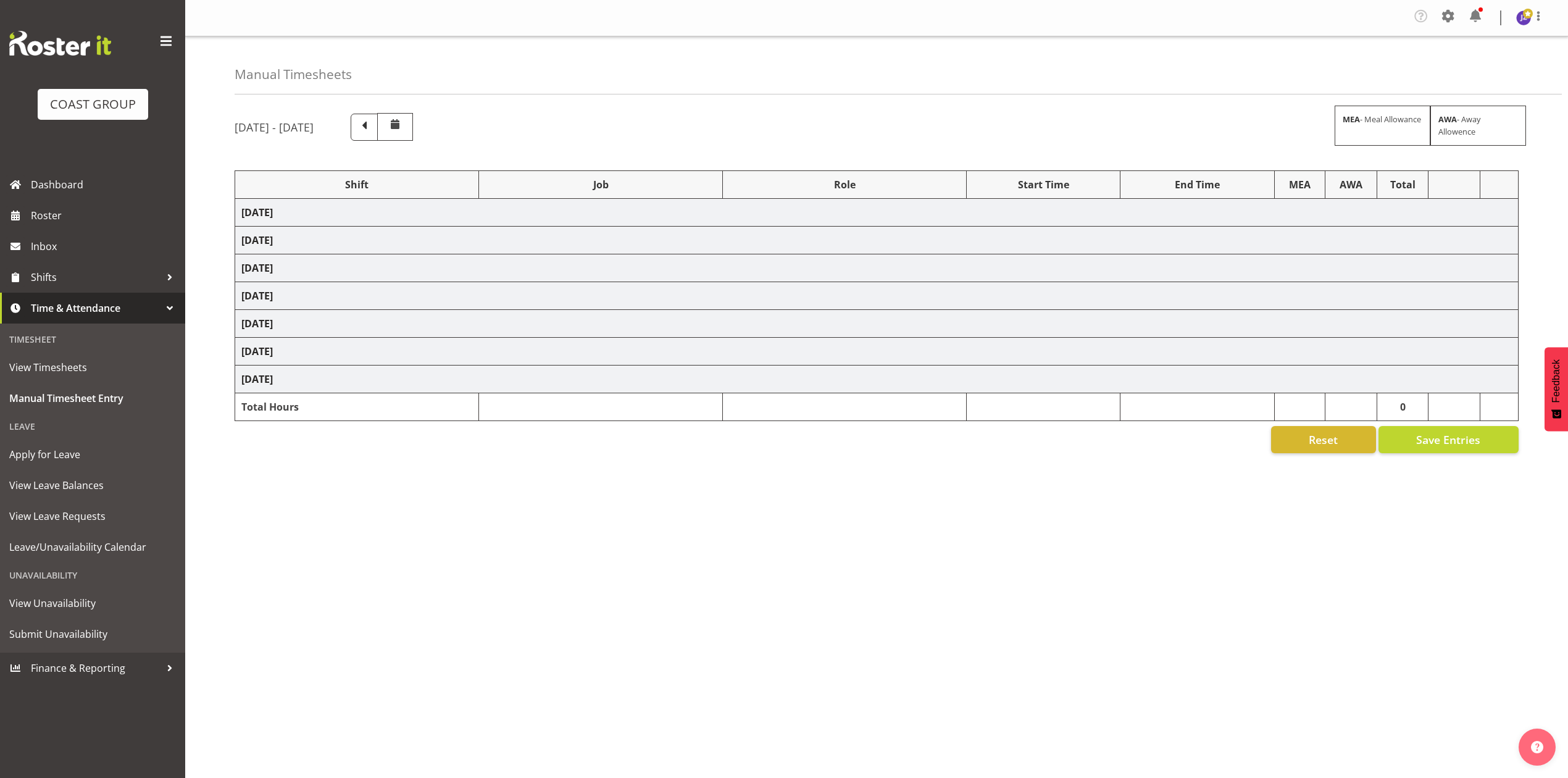
select select "68519"
select select "9198"
select select "78117"
select select "10251"
select select "68034"
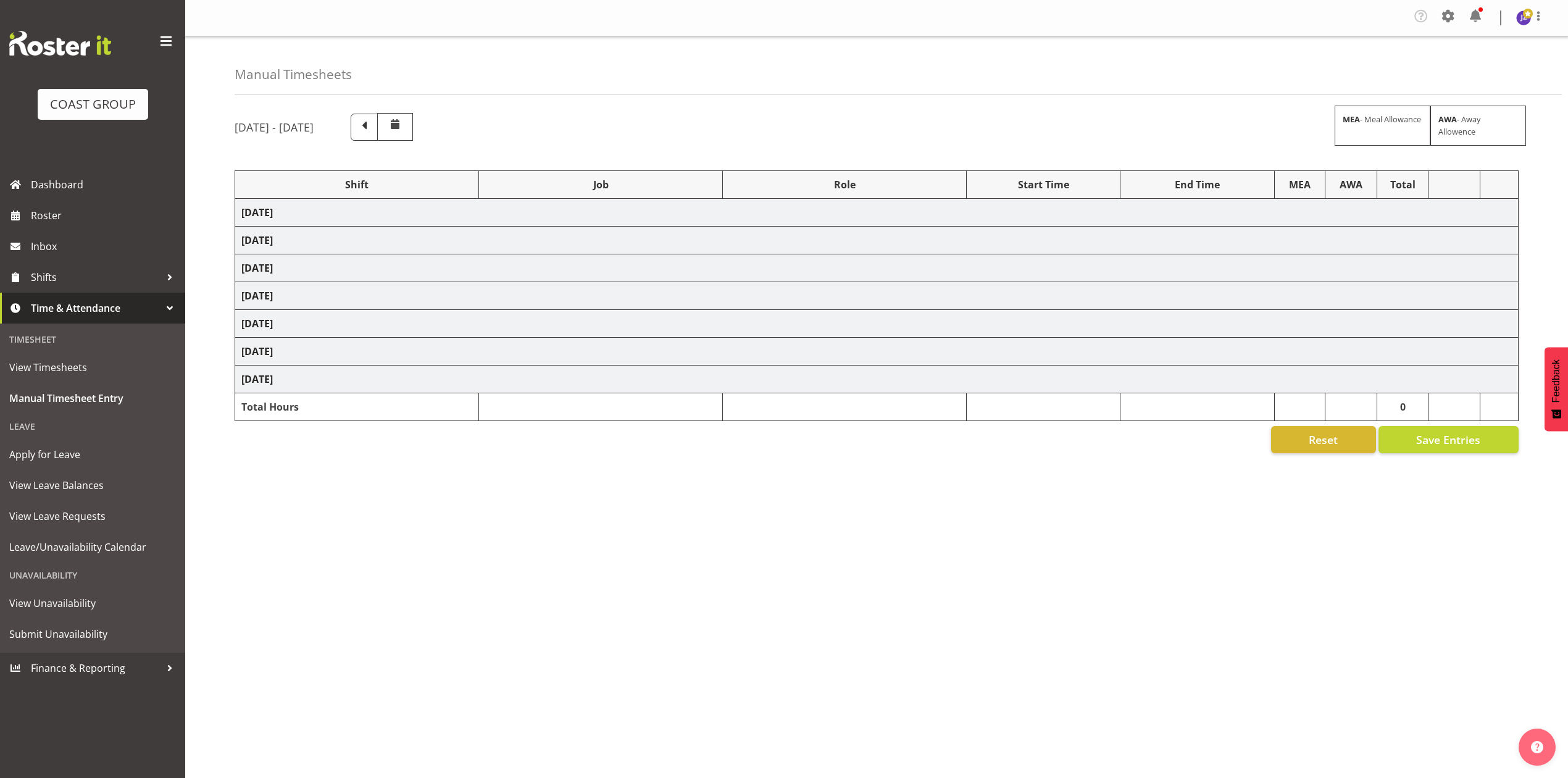
select select "69"
select select "198"
select select "81217"
select select "8652"
select select "80775"
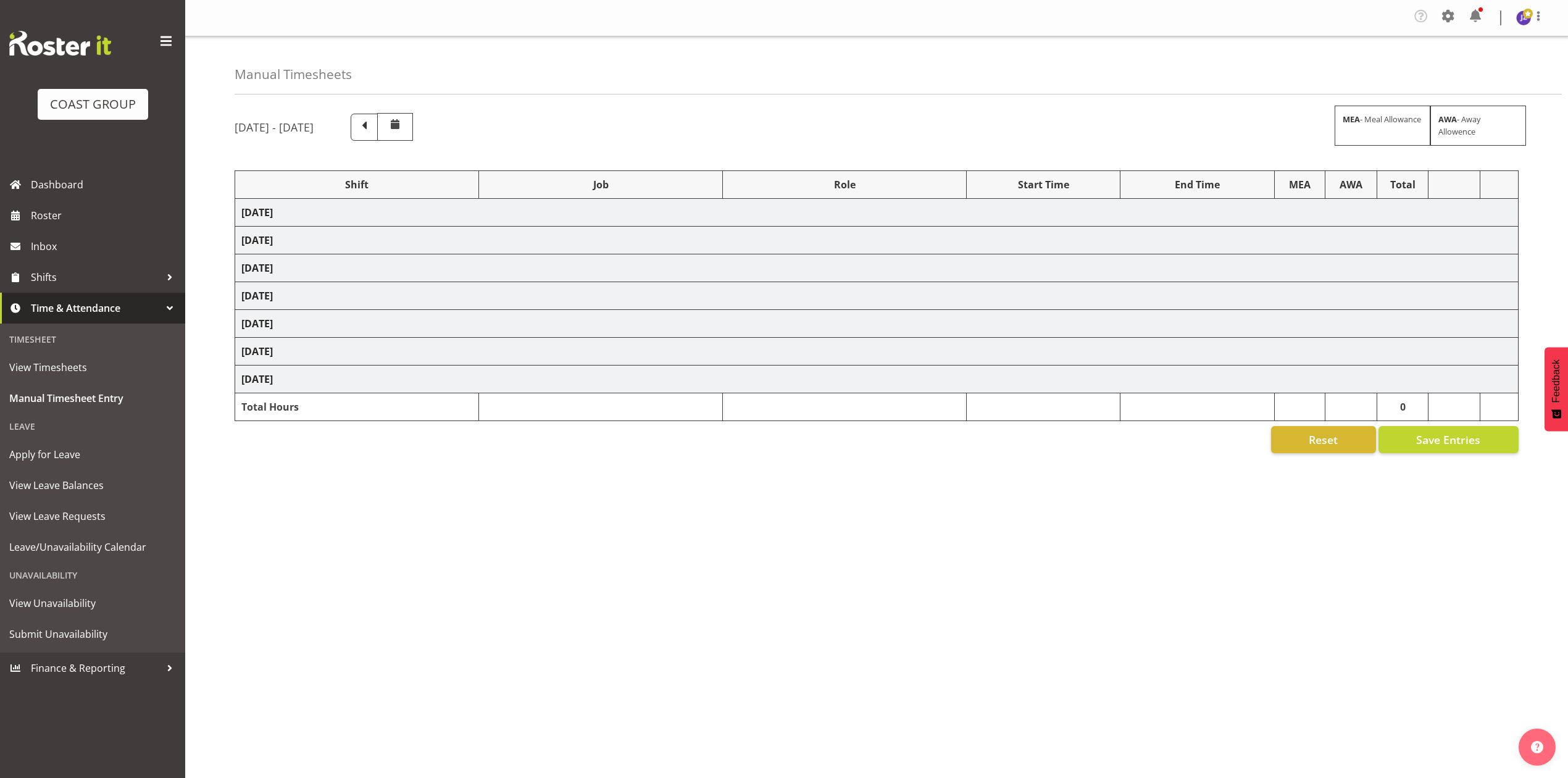
select select "9993"
select select "68034"
select select "69"
select select "198"
select select "79613"
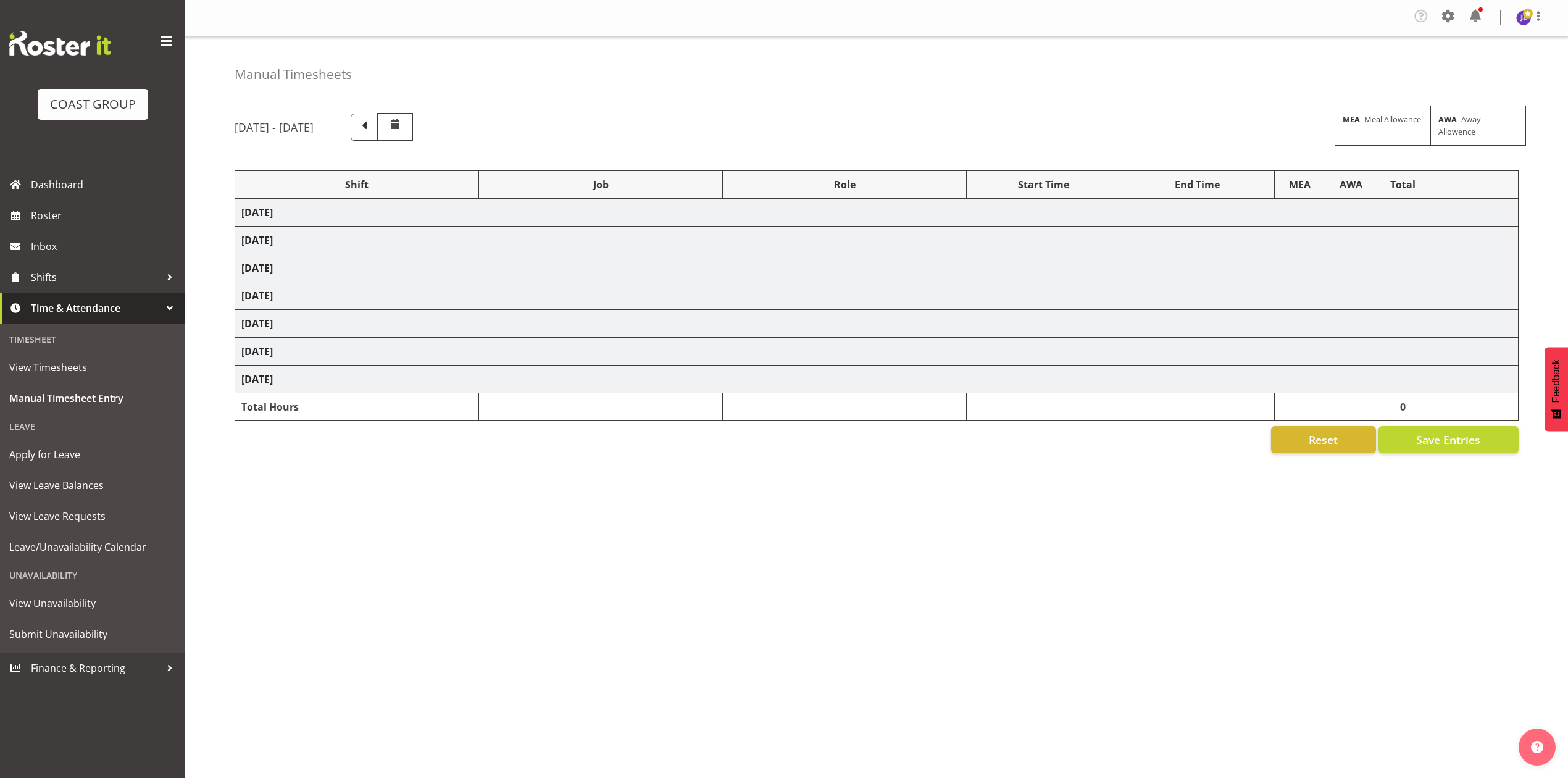
select select "8652"
select select "68034"
select select "69"
select select "198"
select select "68034"
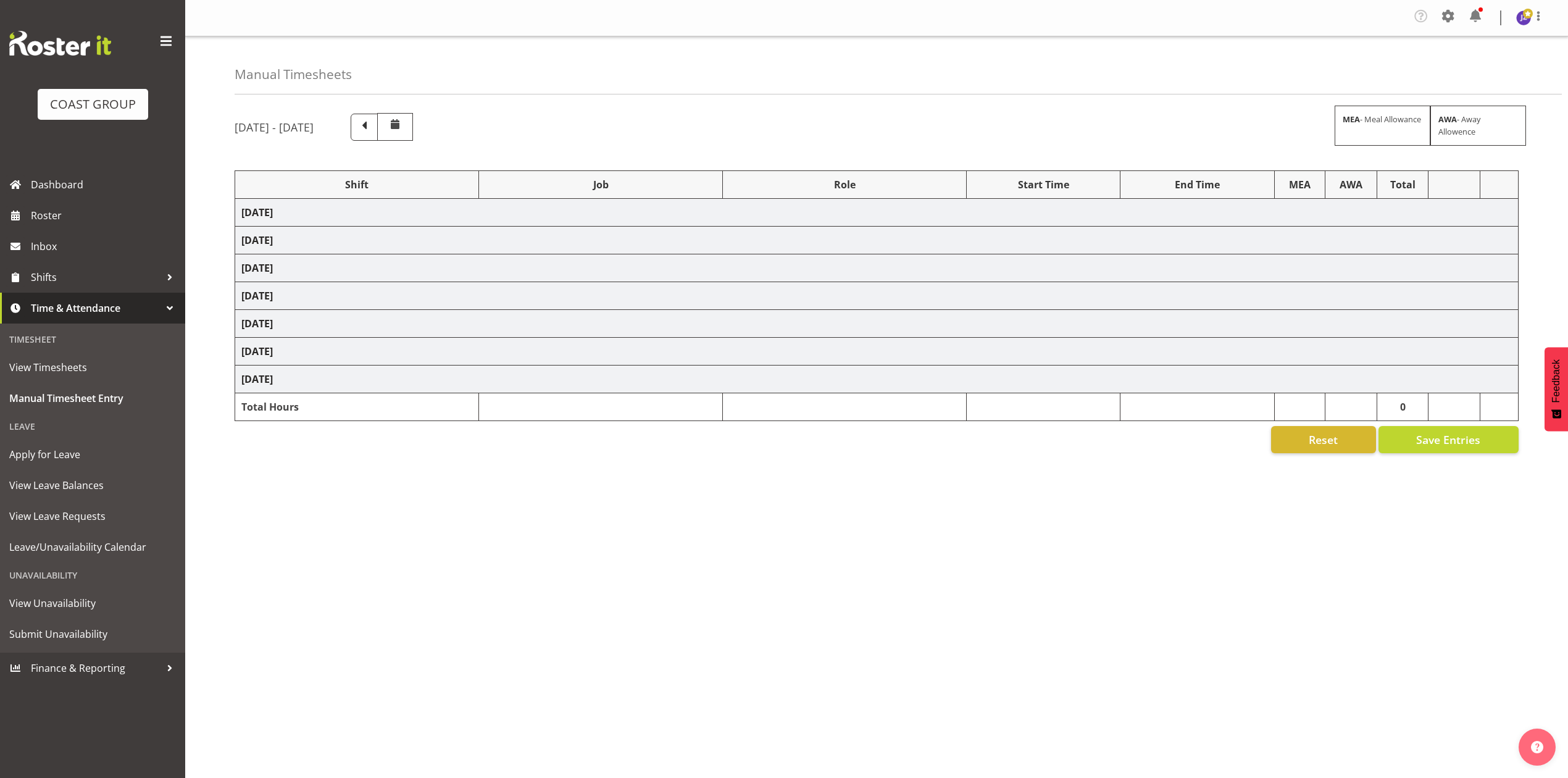
select select "69"
select select "198"
select select "68034"
select select "69"
select select "198"
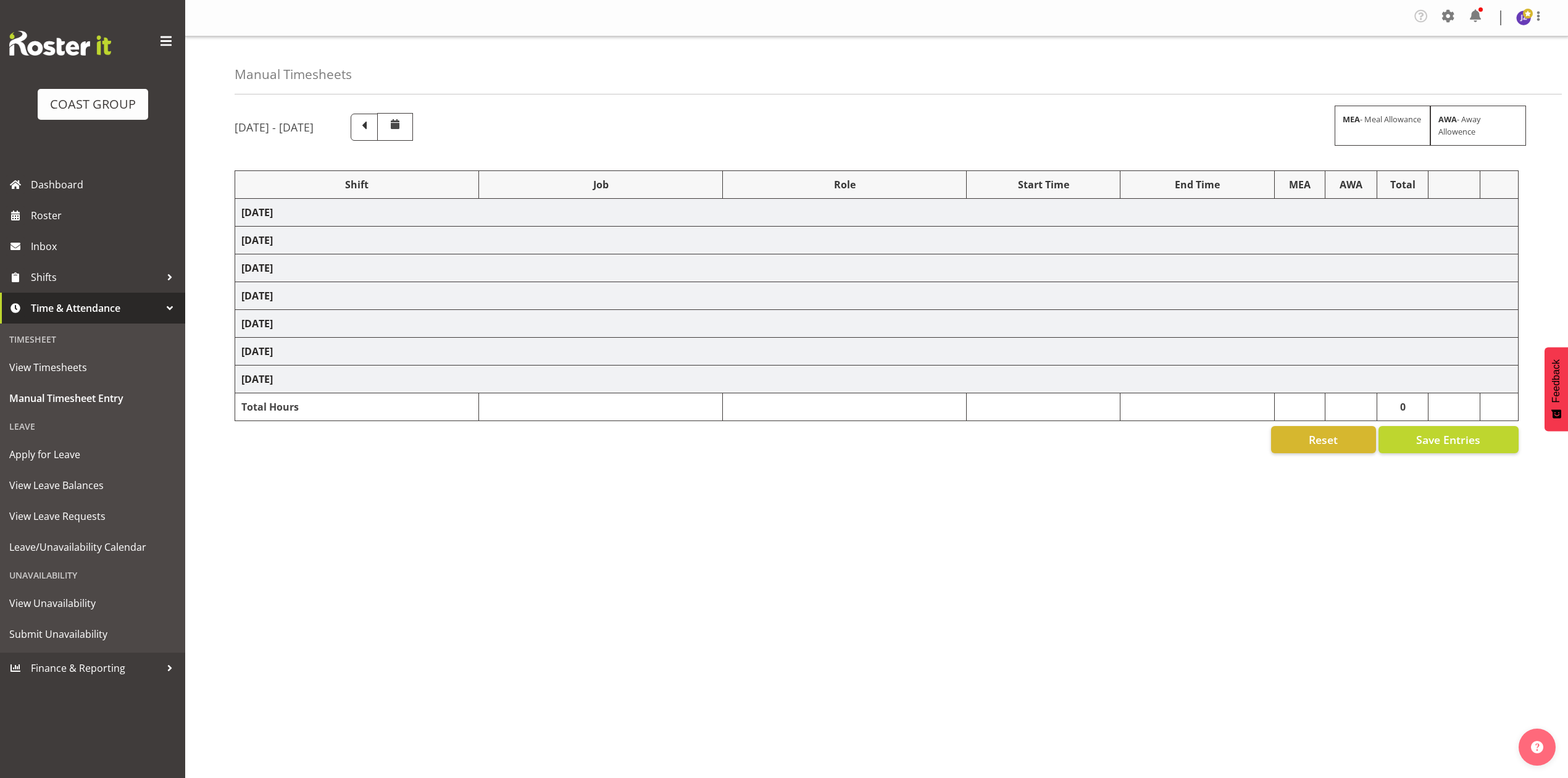
select select "78117"
select select "10251"
select select "80775"
select select "9993"
select select "80775"
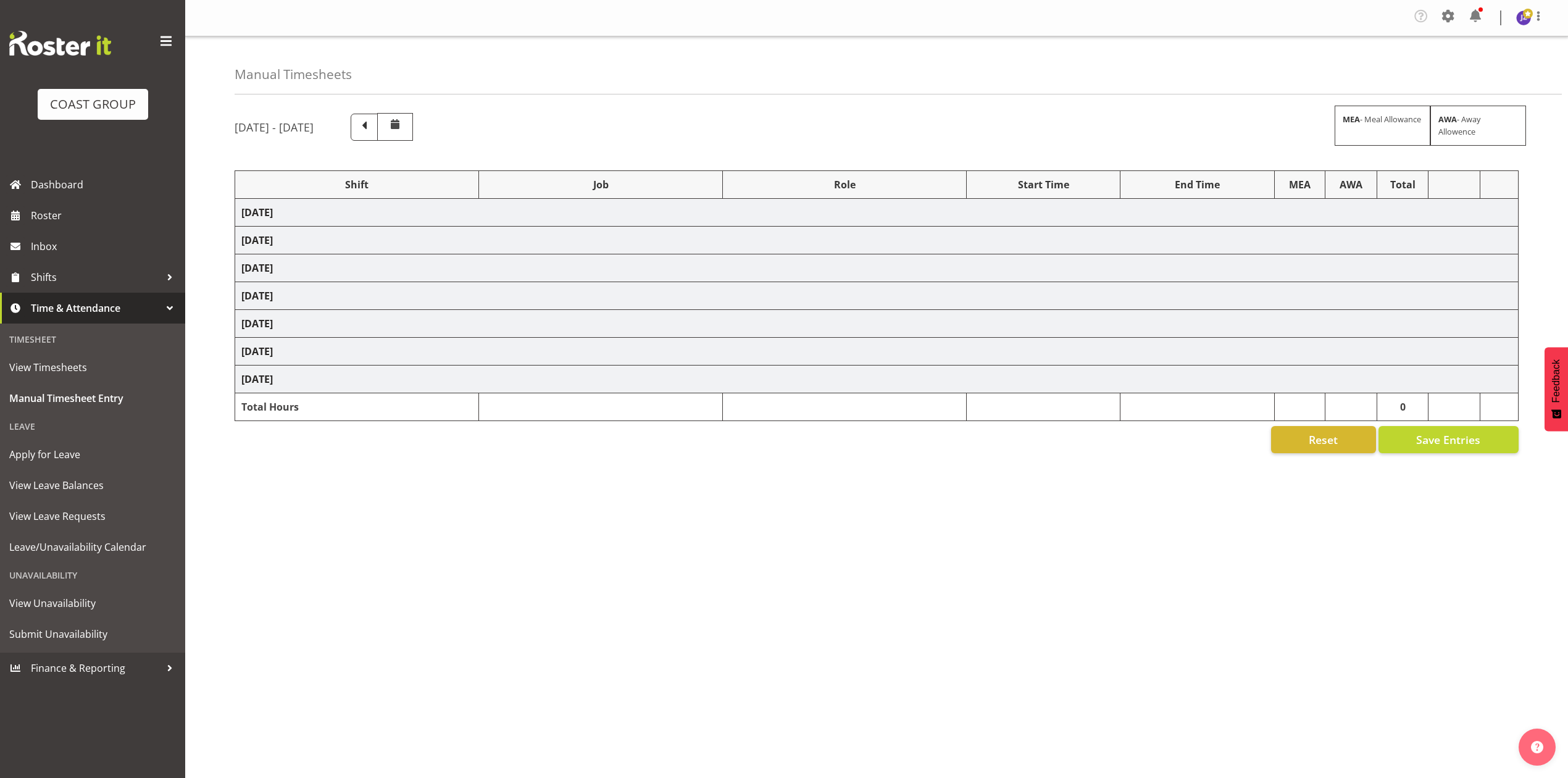
select select "9993"
select select "77523"
select select "8652"
select select "64472"
select select "69"
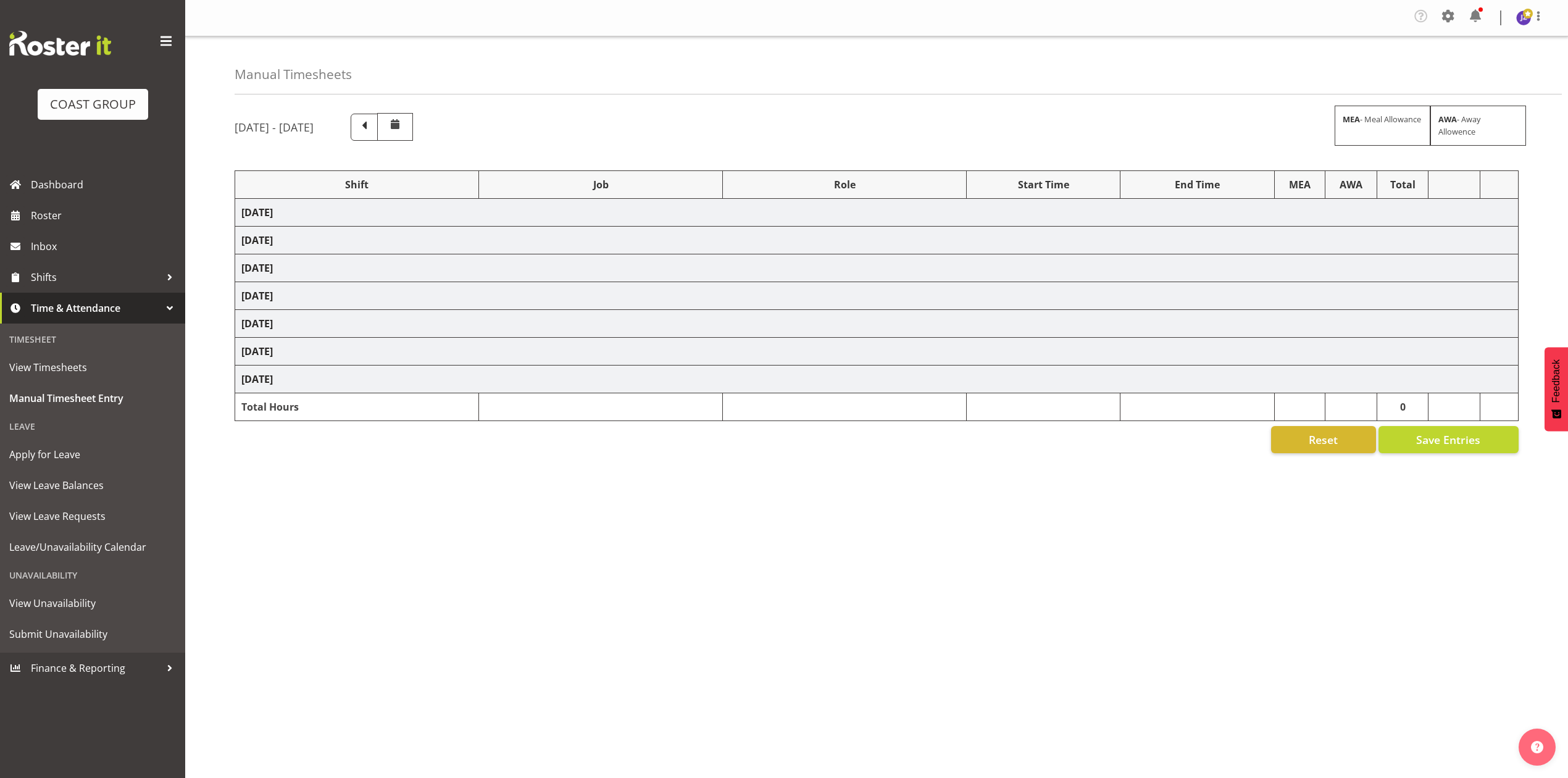
select select "198"
select select "79613"
select select "8652"
select select "80852"
select select "10275"
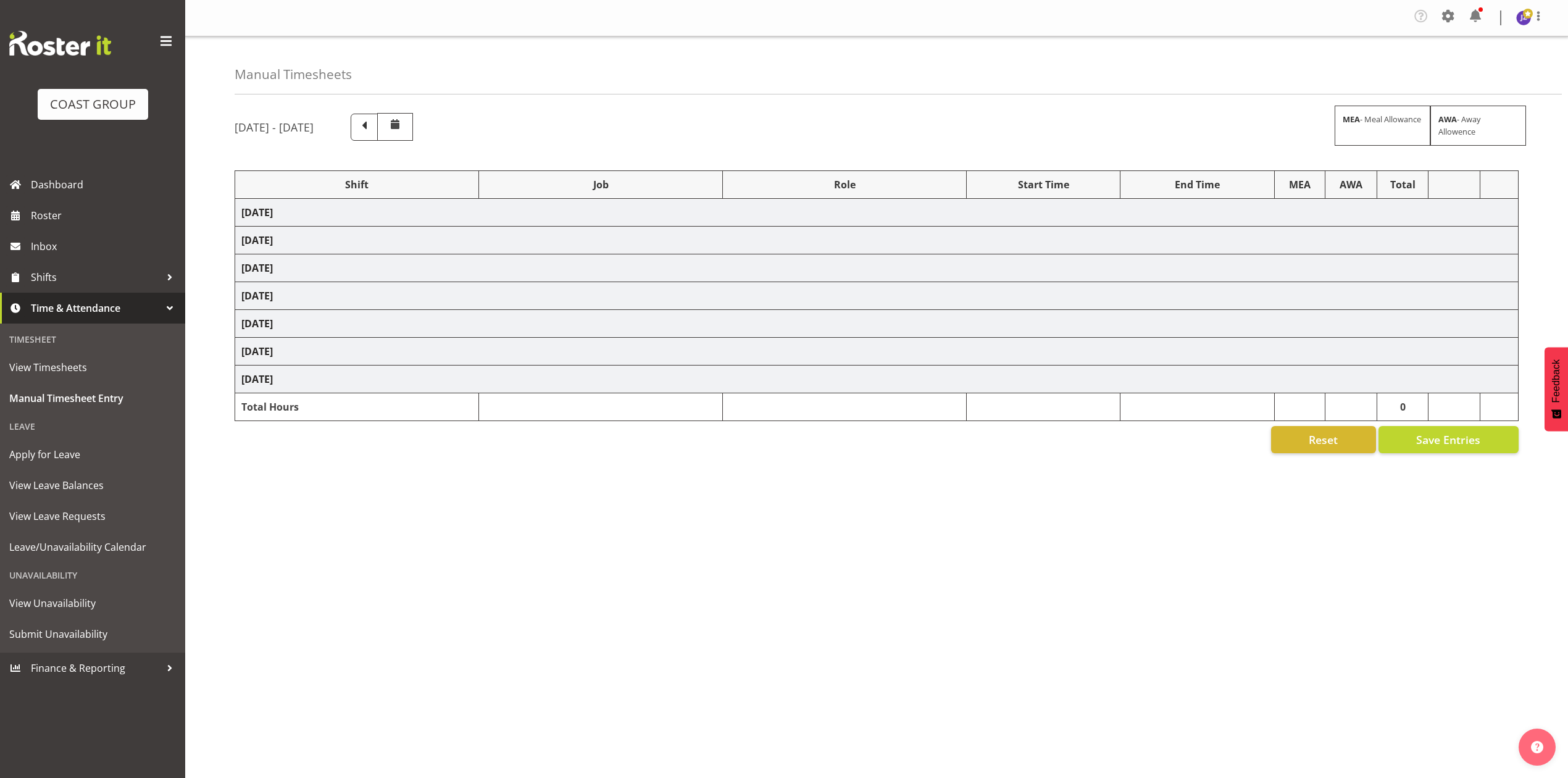
select select "68034"
select select "69"
select select "198"
select select "79211"
select select "10396"
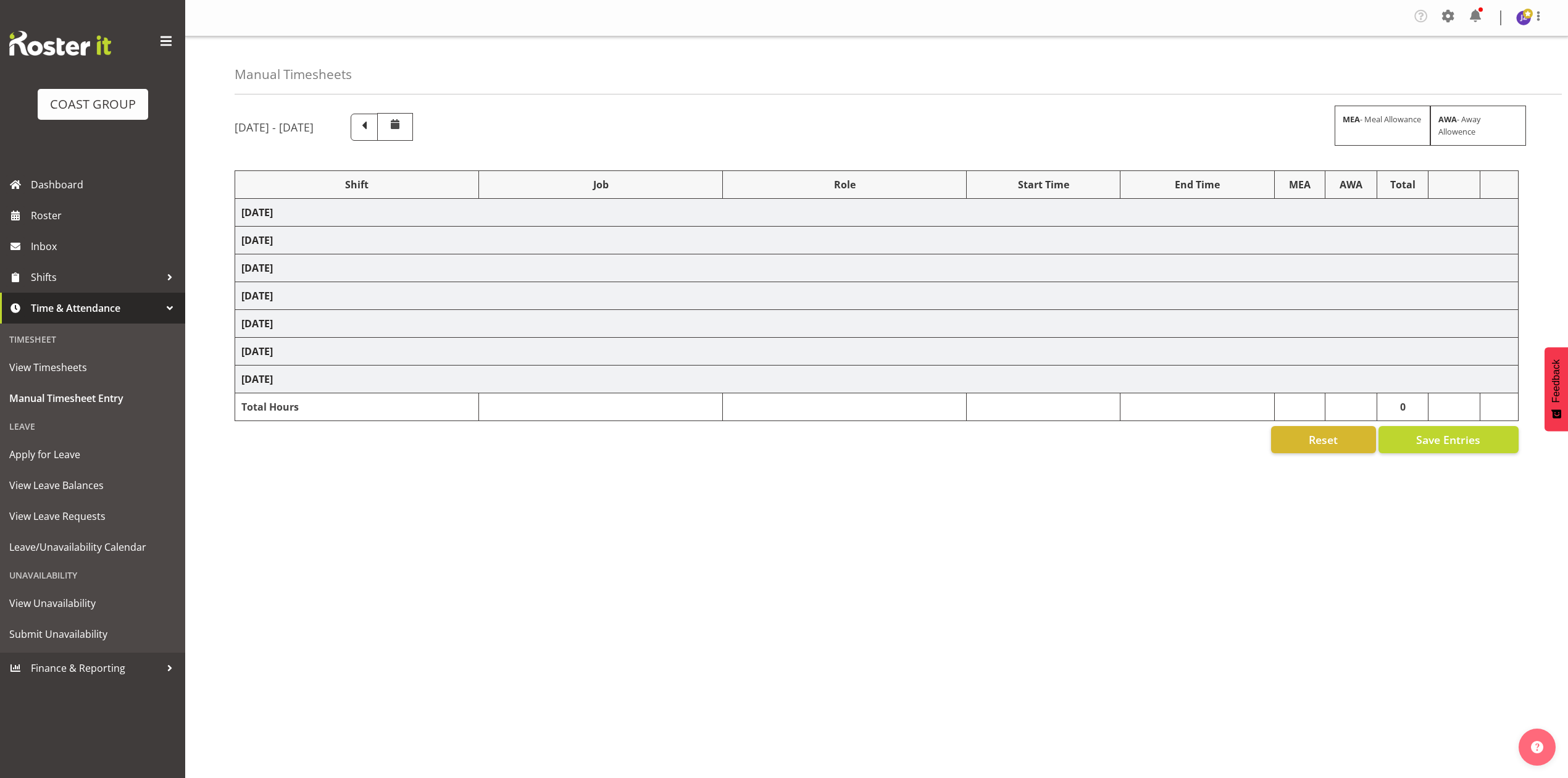
select select "81338"
select select "10496"
select select "68034"
select select "69"
select select "198"
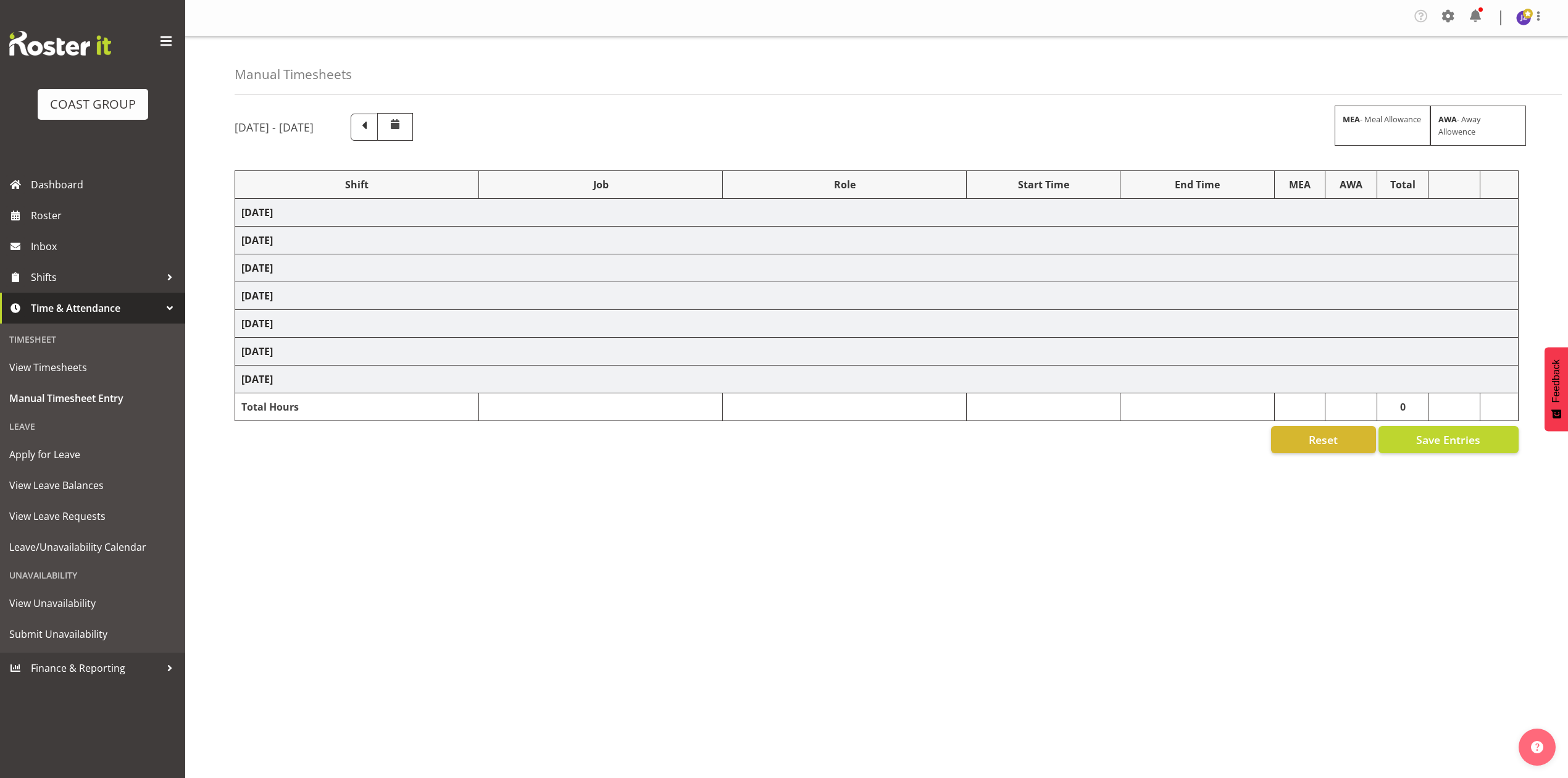
select select "79211"
select select "10396"
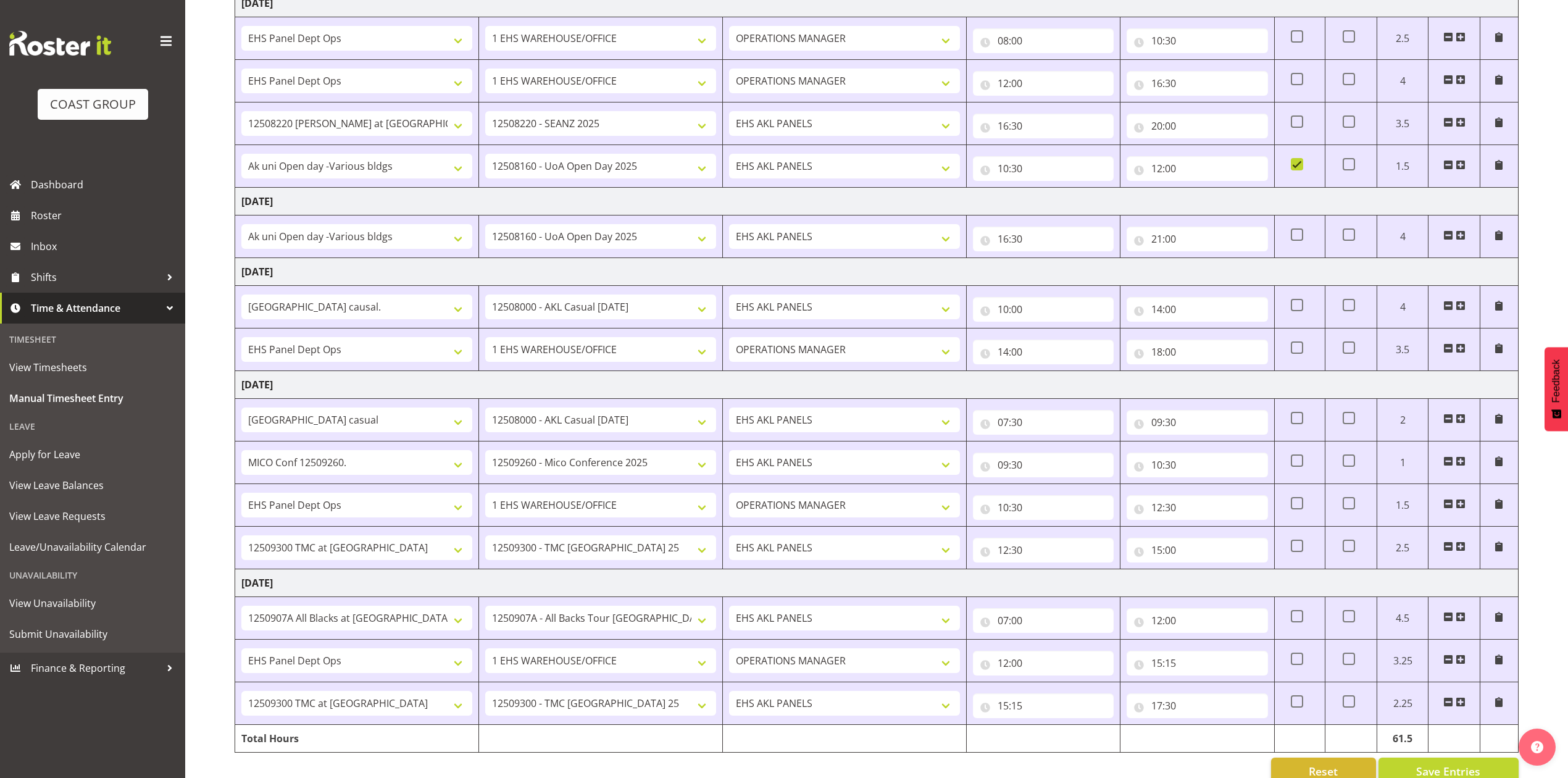
scroll to position [642, 0]
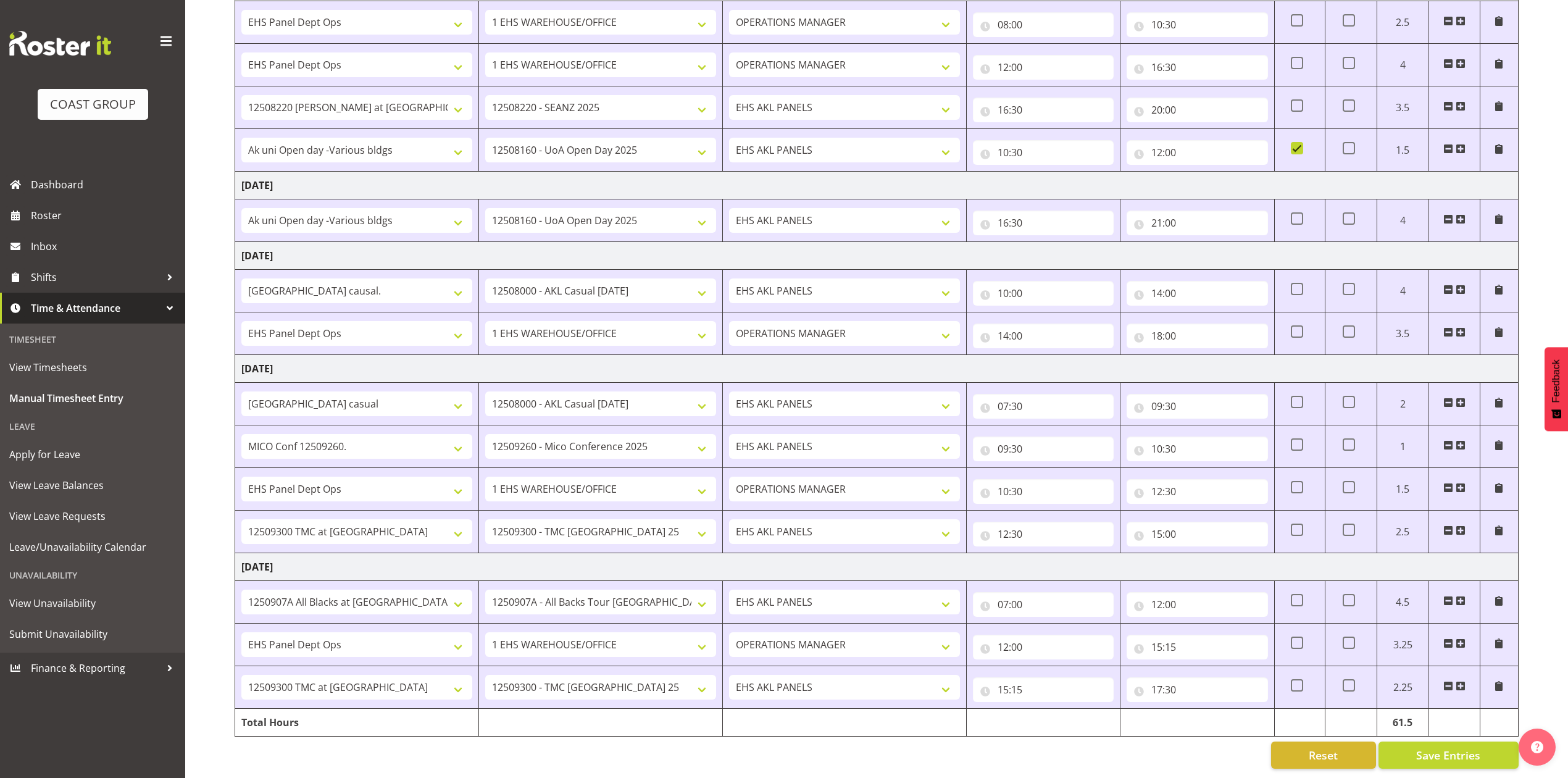
click at [1463, 525] on span at bounding box center [1460, 530] width 10 height 10
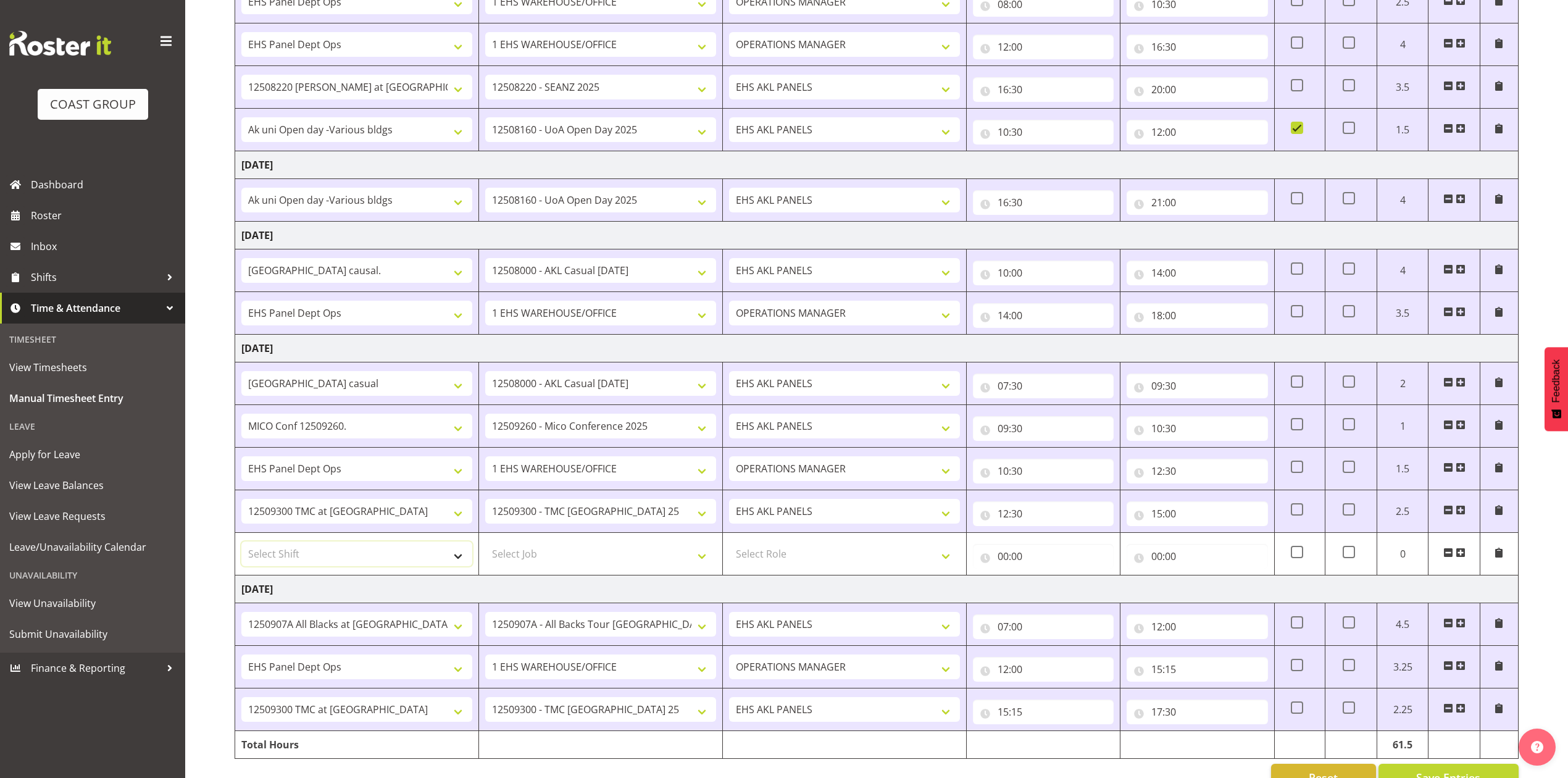
click at [460, 565] on select "Select Shift # Fieldays--Milwaukee. # Install Hutchwilco Boat Show at ASG. #AKL…" at bounding box center [356, 553] width 230 height 25
select select "64195"
click at [241, 548] on select "Select Shift # Fieldays--Milwaukee. # Install Hutchwilco Boat Show at ASG. #AKL…" at bounding box center [356, 553] width 230 height 25
click at [701, 561] on select "Select Job 1 Carlton Events 1 Carlton Hamilton 1 Carlton Wellington 1 EHS WAREH…" at bounding box center [600, 553] width 230 height 25
select select "69"
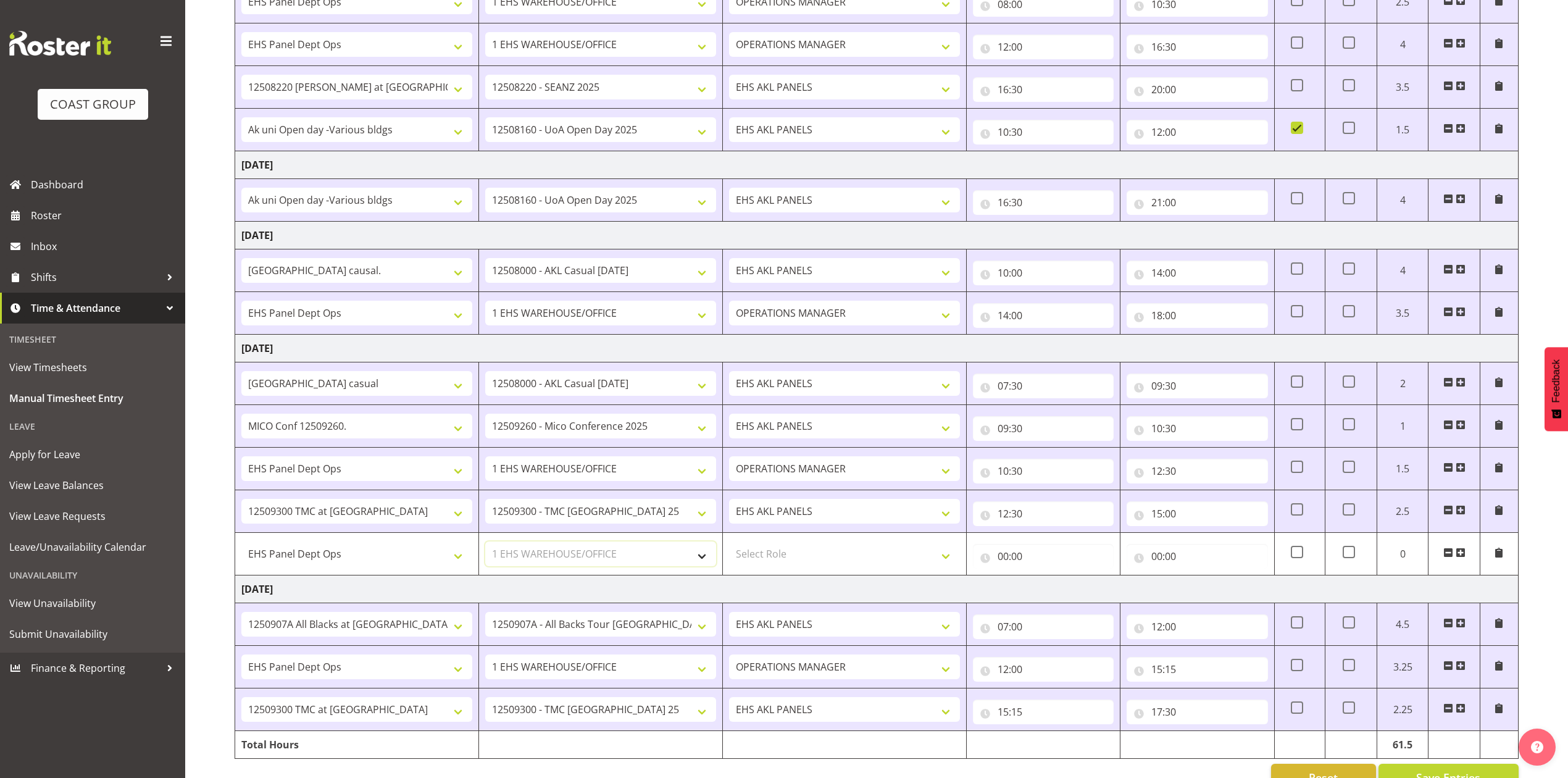
click at [485, 548] on select "Select Job 1 Carlton Events 1 Carlton Hamilton 1 Carlton Wellington 1 EHS WAREH…" at bounding box center [600, 553] width 230 height 25
click at [942, 563] on select "Select Role EHS AKL PANELS OPERATIONS MANAGER" at bounding box center [844, 553] width 230 height 25
select select "198"
click at [729, 548] on select "Select Role EHS AKL PANELS OPERATIONS MANAGER" at bounding box center [844, 553] width 230 height 25
click at [1009, 564] on input "00:00" at bounding box center [1043, 556] width 141 height 25
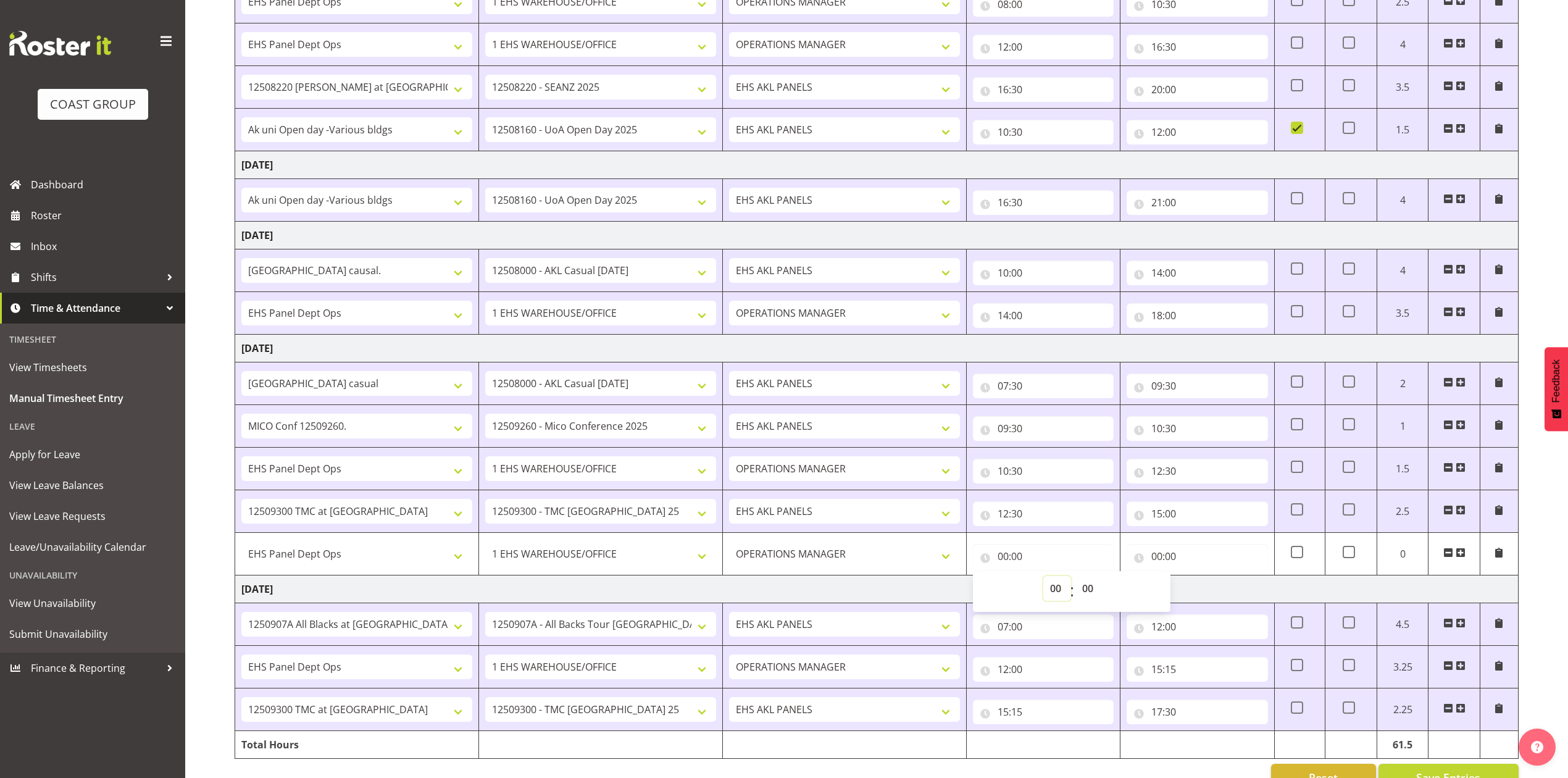
click at [1054, 595] on select "00 01 02 03 04 05 06 07 08 09 10 11 12 13 14 15 16 17 18 19 20 21 22 23" at bounding box center [1056, 588] width 28 height 25
select select "15"
click at [1043, 583] on select "00 01 02 03 04 05 06 07 08 09 10 11 12 13 14 15 16 17 18 19 20 21 22 23" at bounding box center [1056, 588] width 28 height 25
type input "15:00"
click at [932, 596] on td "Tuesday 2nd September 2025" at bounding box center [877, 589] width 1283 height 28
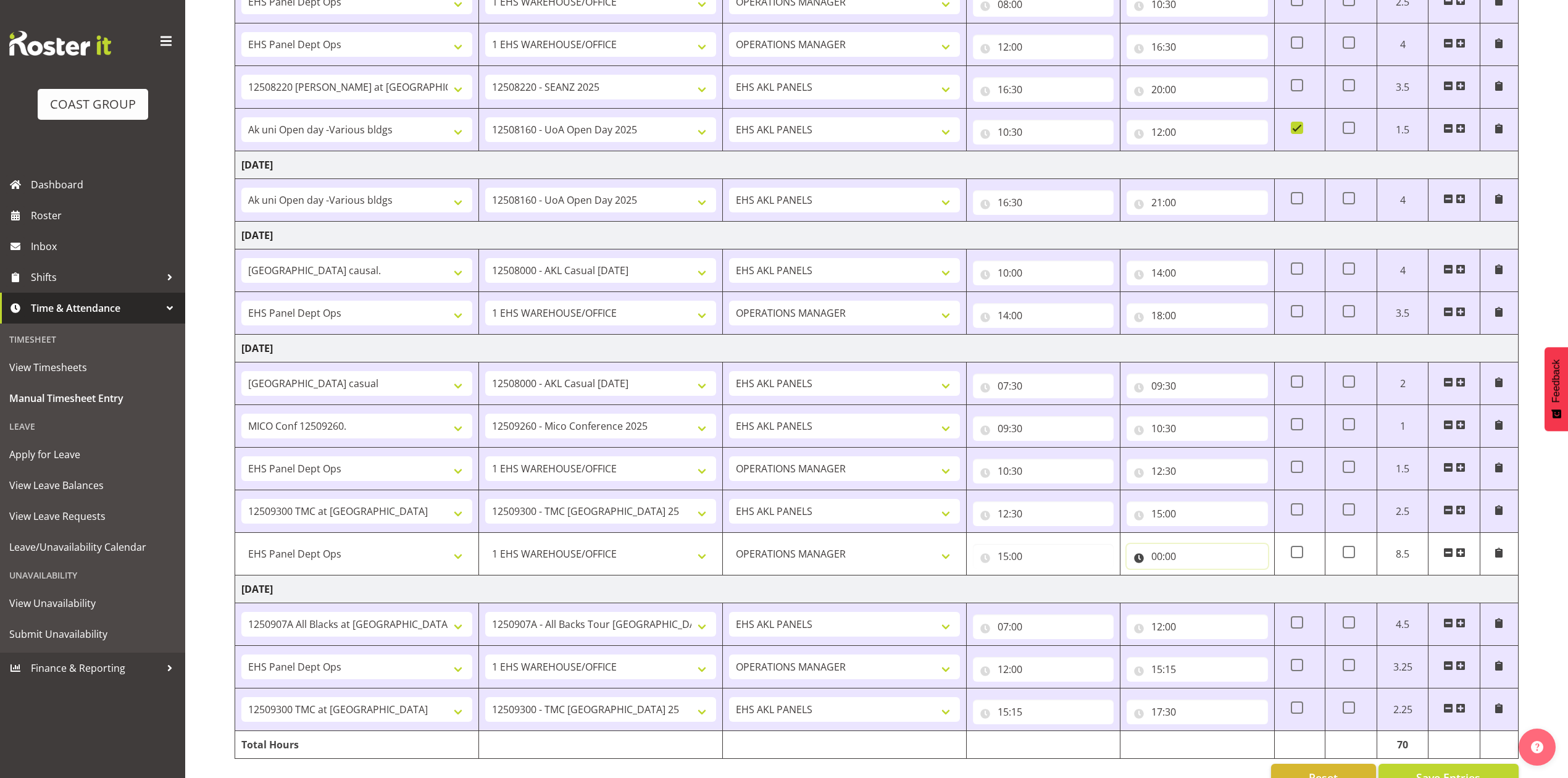
click at [1163, 561] on input "00:00" at bounding box center [1197, 556] width 141 height 25
click at [1208, 596] on select "00 01 02 03 04 05 06 07 08 09 10 11 12 13 14 15 16 17 18 19 20 21 22 23" at bounding box center [1211, 588] width 28 height 25
select select "18"
click at [1197, 583] on select "00 01 02 03 04 05 06 07 08 09 10 11 12 13 14 15 16 17 18 19 20 21 22 23" at bounding box center [1211, 588] width 28 height 25
type input "18:00"
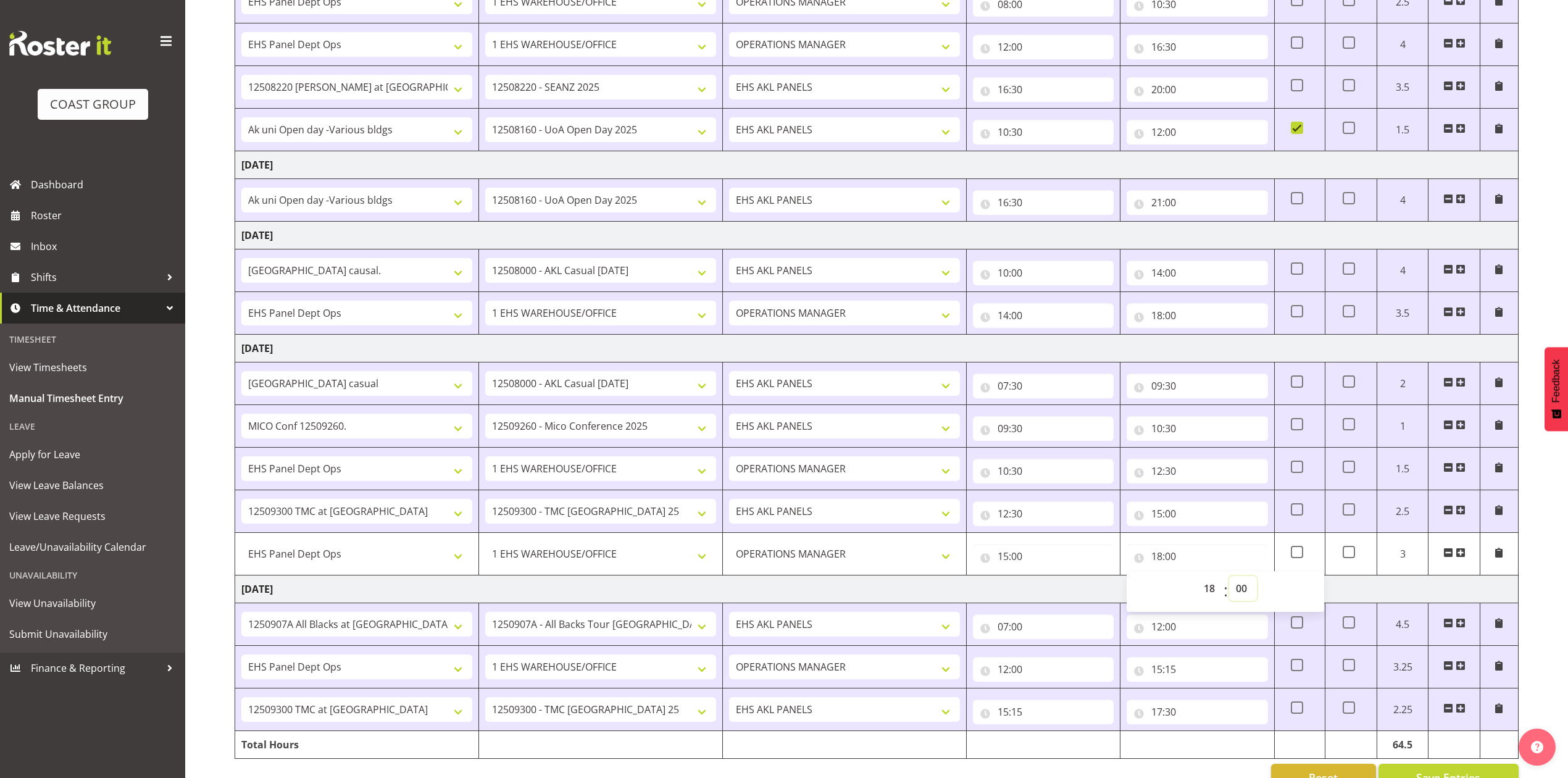
click at [1242, 594] on select "00 01 02 03 04 05 06 07 08 09 10 11 12 13 14 15 16 17 18 19 20 21 22 23 24 25 2…" at bounding box center [1242, 588] width 28 height 25
select select "30"
click at [1229, 583] on select "00 01 02 03 04 05 06 07 08 09 10 11 12 13 14 15 16 17 18 19 20 21 22 23 24 25 2…" at bounding box center [1242, 588] width 28 height 25
type input "18:30"
click at [1030, 602] on td "Tuesday 2nd September 2025" at bounding box center [877, 589] width 1283 height 28
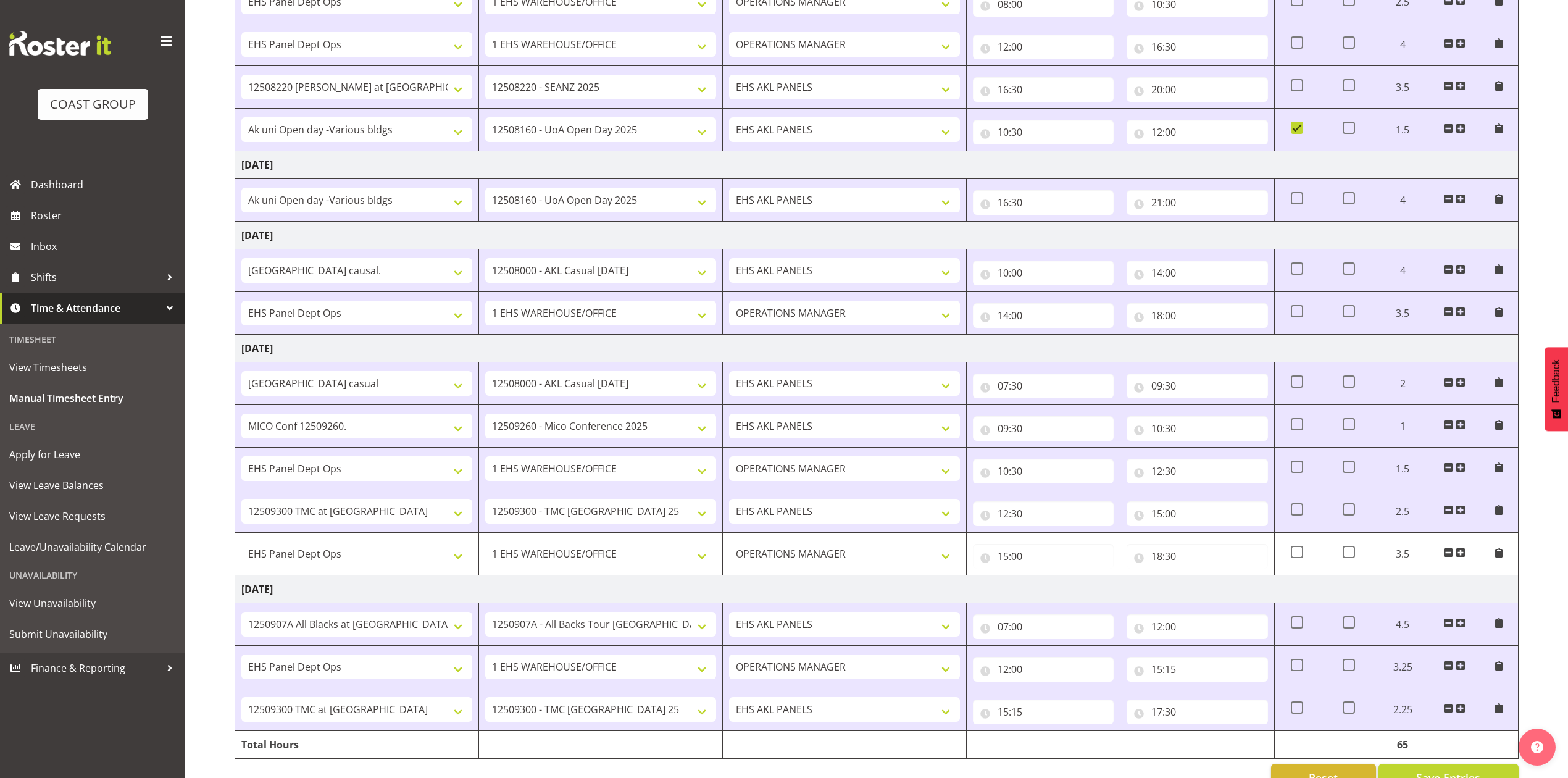
scroll to position [685, 0]
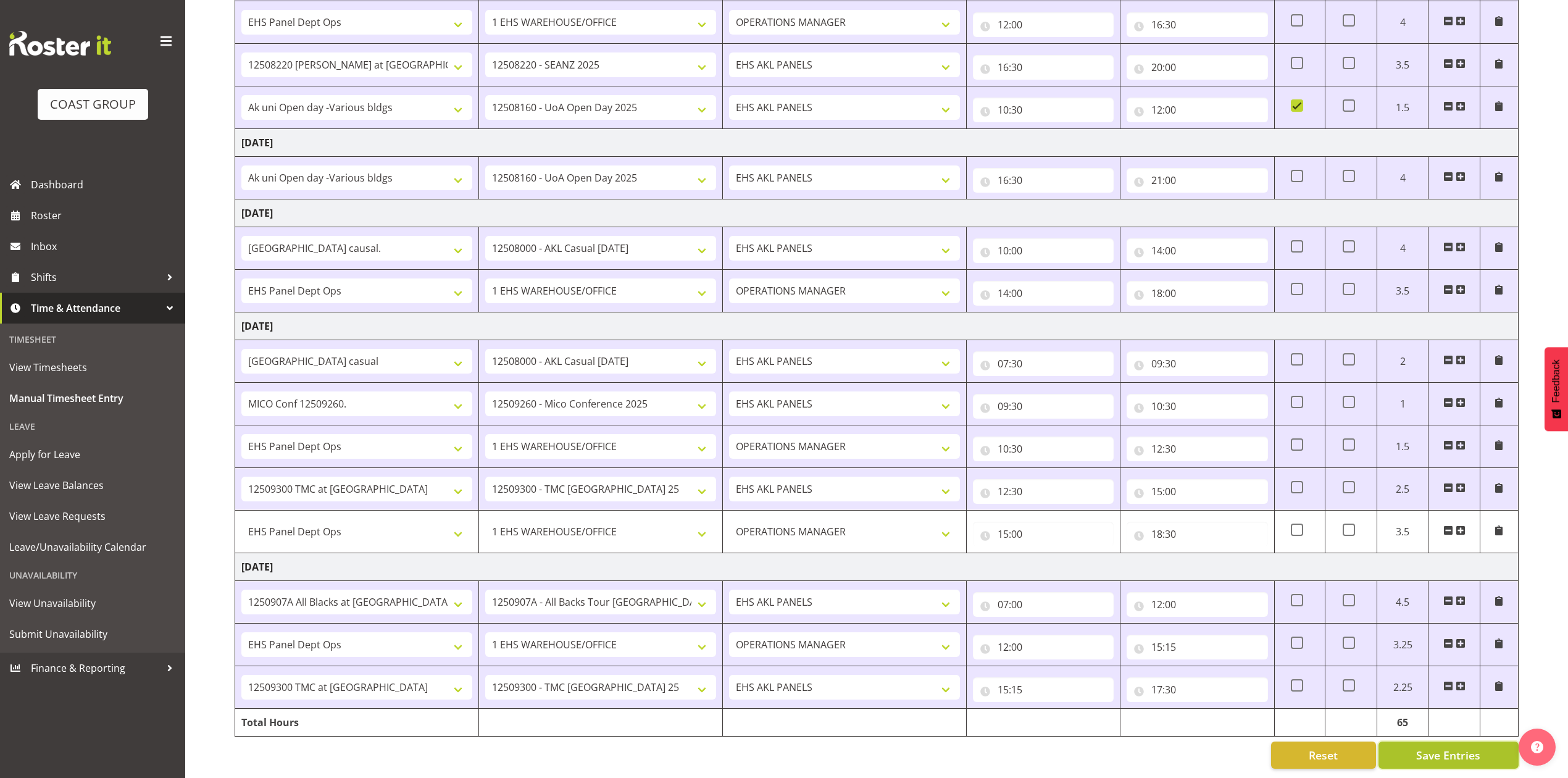
click at [1455, 747] on span "Save Entries" at bounding box center [1448, 755] width 64 height 16
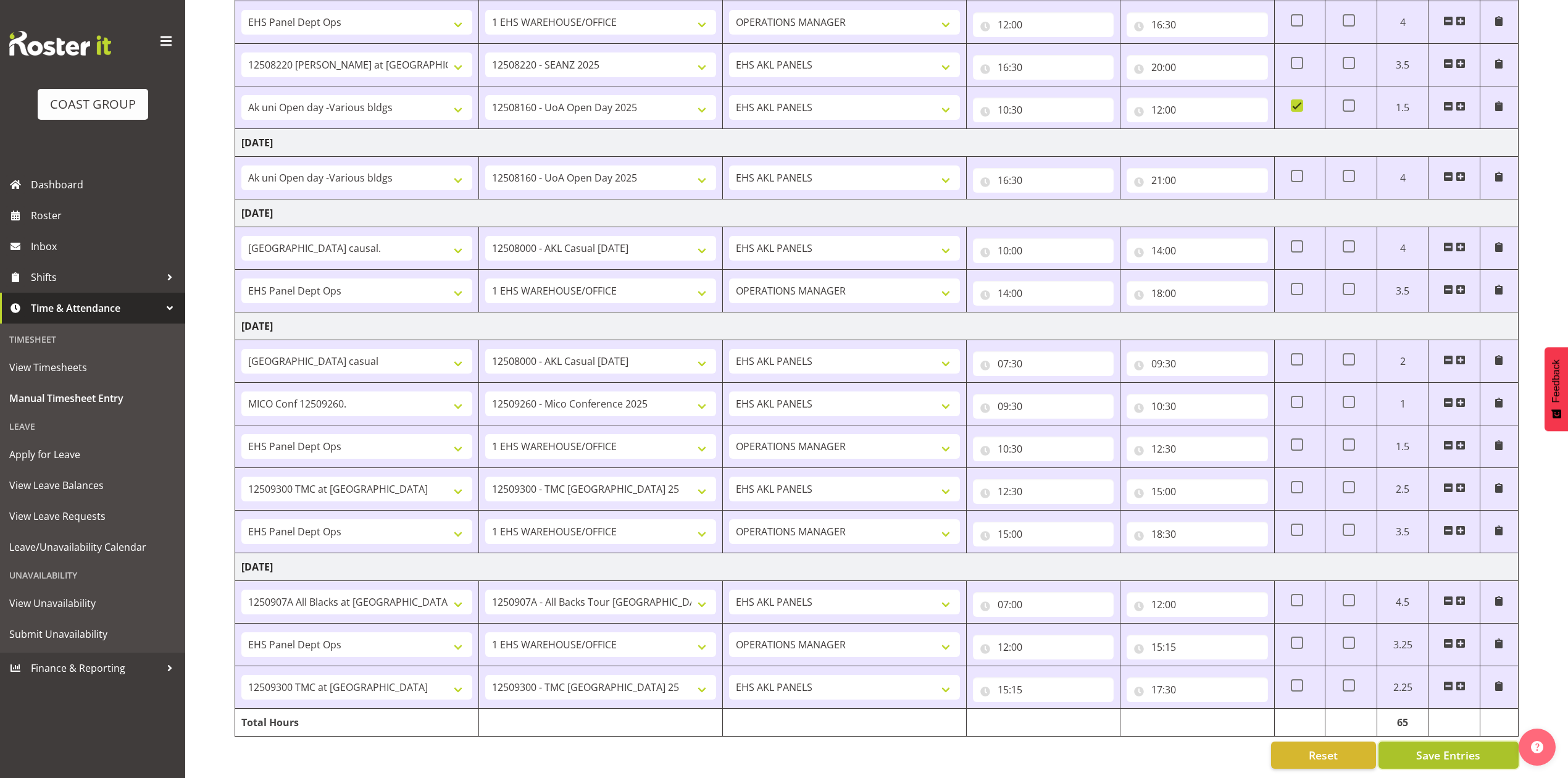
click at [1447, 747] on span "Save Entries" at bounding box center [1448, 755] width 64 height 16
click at [1009, 312] on td "Monday 1st September 2025" at bounding box center [877, 326] width 1283 height 28
click at [1029, 556] on td "Tuesday 2nd September 2025" at bounding box center [877, 567] width 1283 height 28
click at [1477, 747] on span "Save Entries" at bounding box center [1448, 755] width 64 height 16
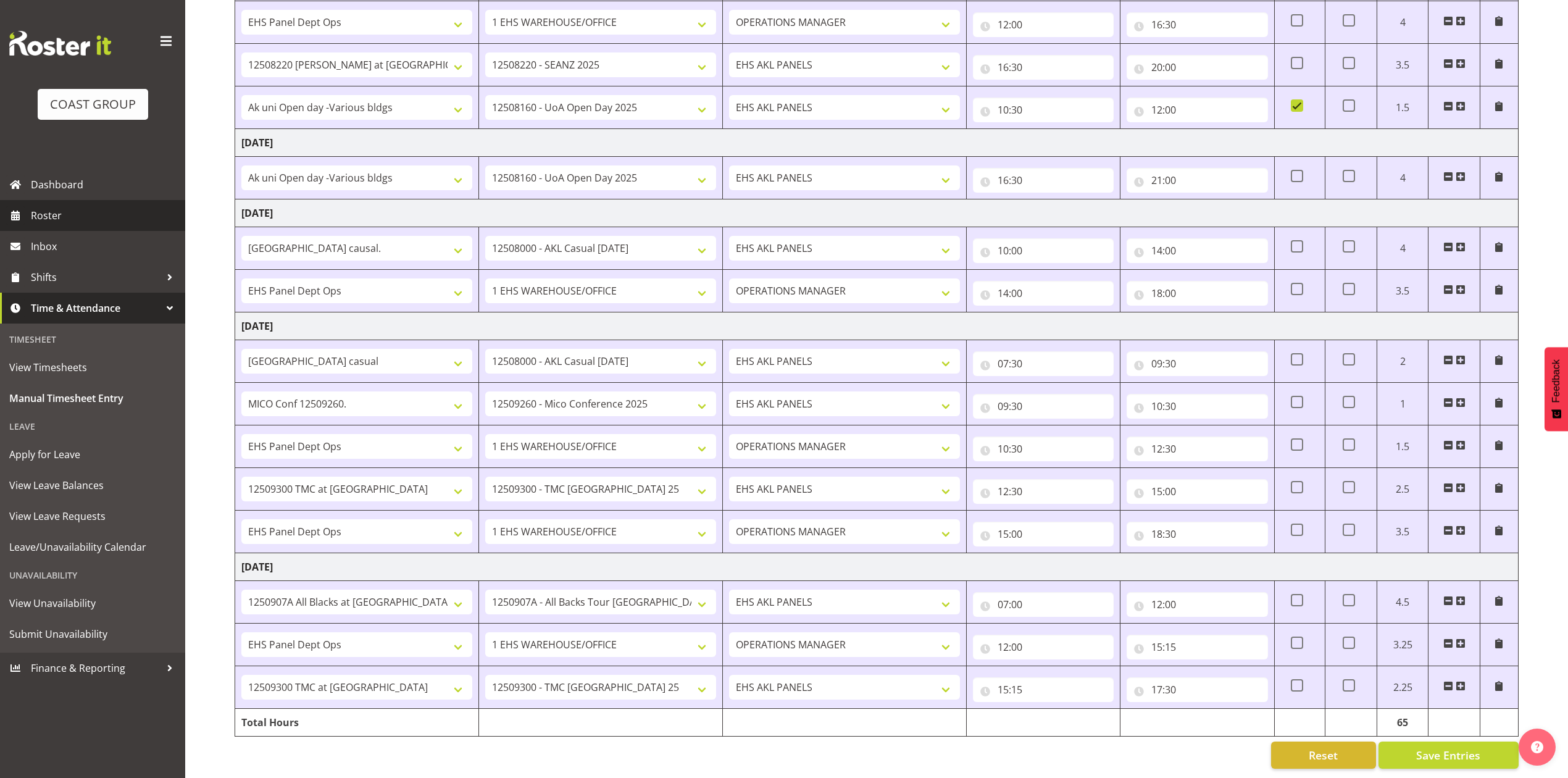
click at [85, 208] on span "Roster" at bounding box center [105, 215] width 148 height 19
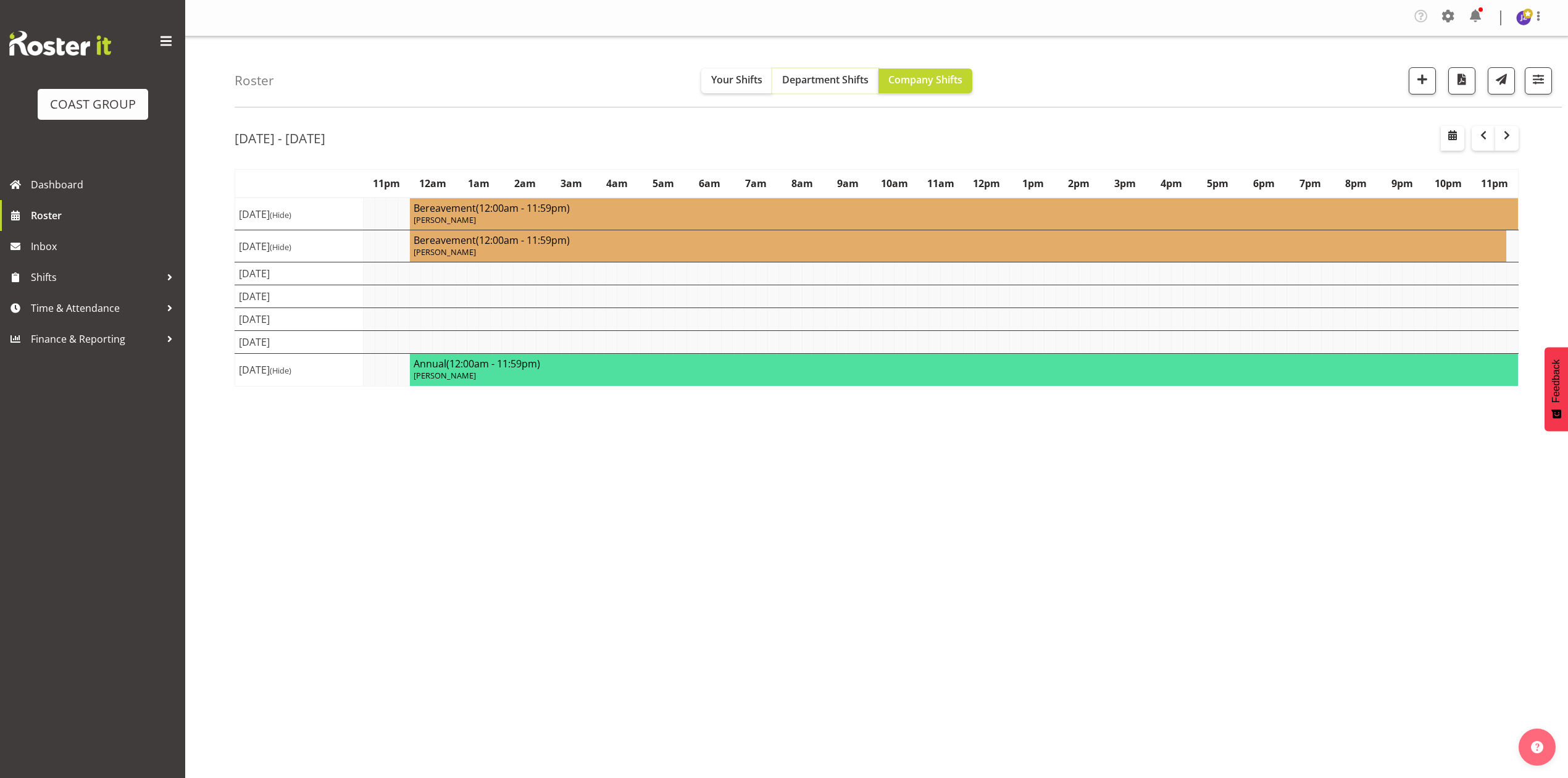
click at [830, 73] on span "Department Shifts" at bounding box center [825, 79] width 86 height 14
